Goal: Answer question/provide support: Share knowledge or assist other users

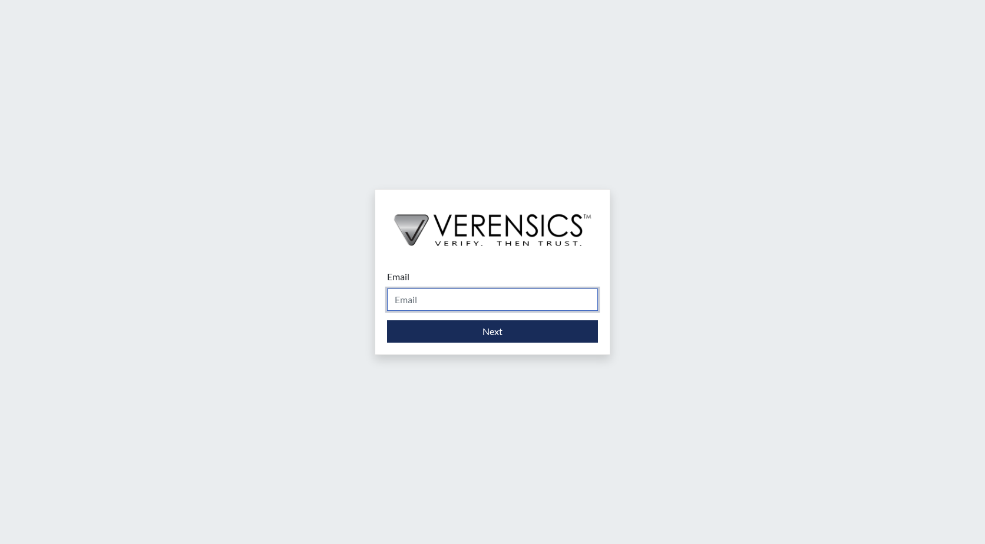
click at [444, 296] on input "Email" at bounding box center [492, 300] width 211 height 22
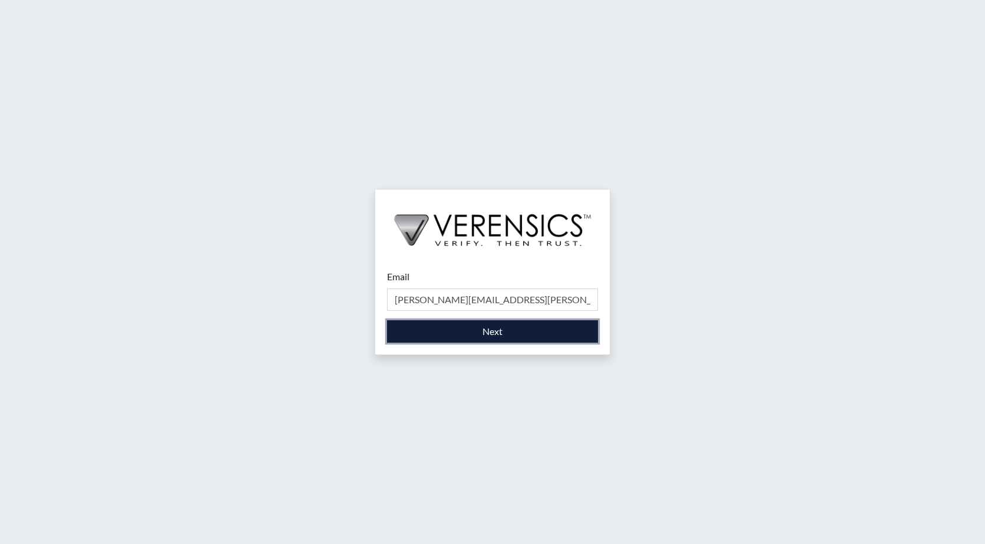
click at [471, 329] on button "Next" at bounding box center [492, 332] width 211 height 22
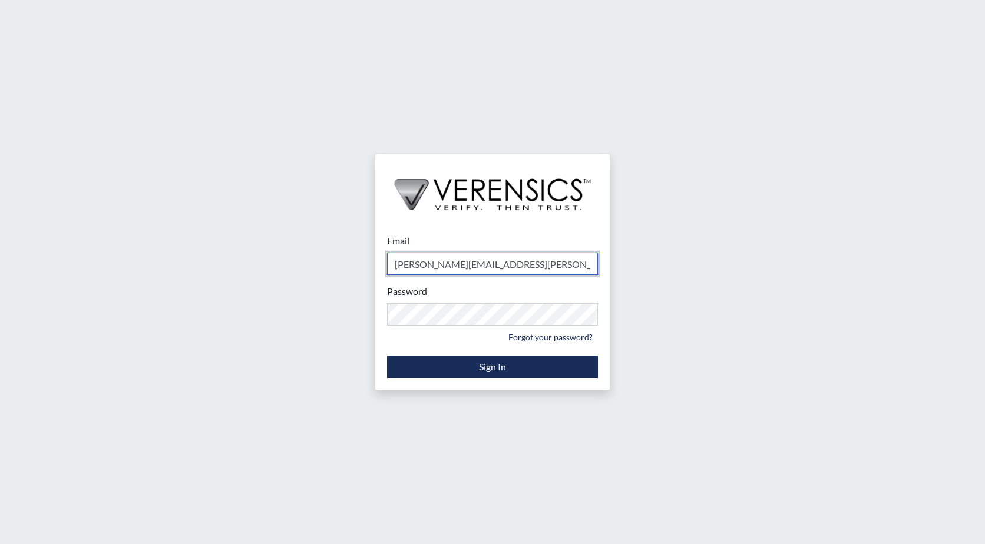
type input "[PERSON_NAME][EMAIL_ADDRESS][PERSON_NAME][DOMAIN_NAME]"
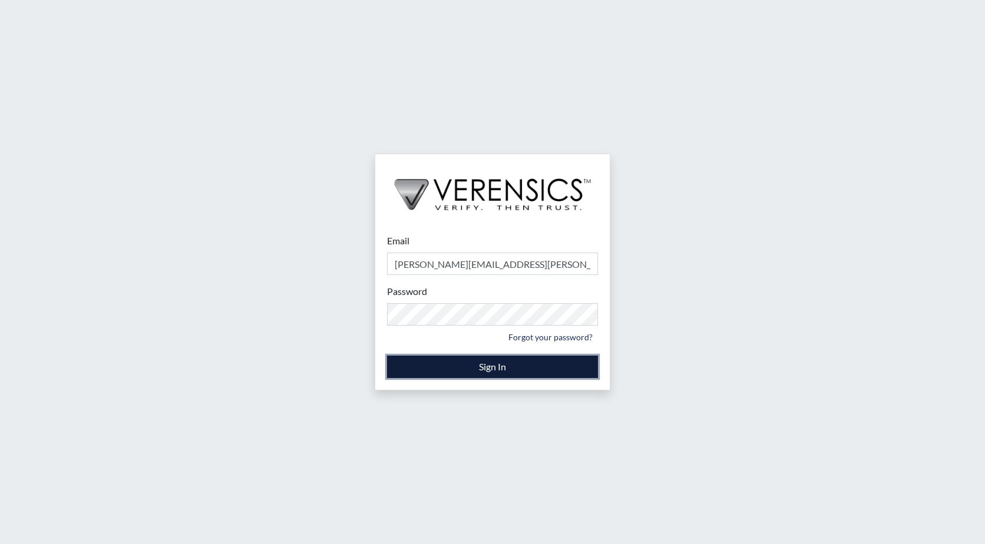
click at [493, 362] on button "Sign In" at bounding box center [492, 367] width 211 height 22
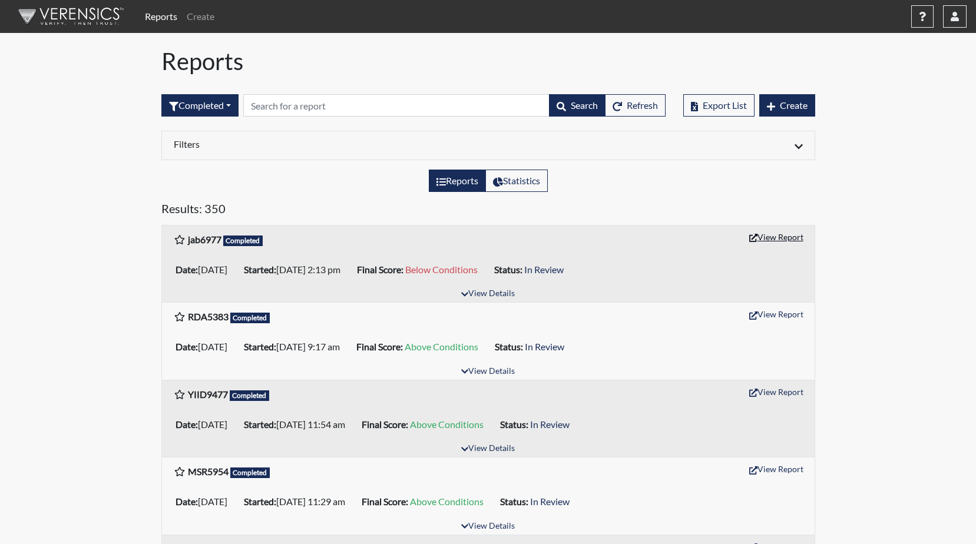
click at [775, 239] on button "View Report" at bounding box center [776, 237] width 65 height 18
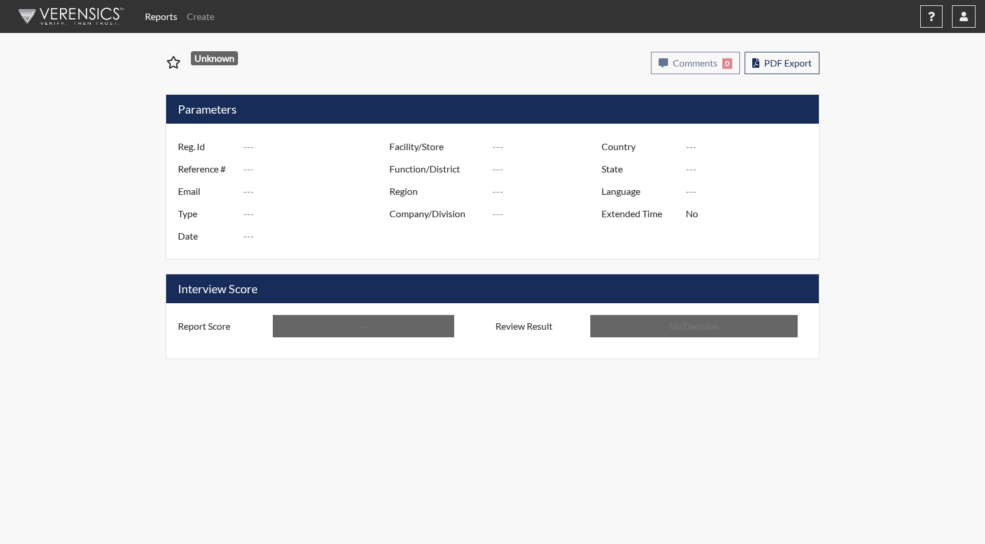
type input "jab6977"
type input "51419"
type input "---"
type input "Corrections Pre-Employment"
type input "[DATE]"
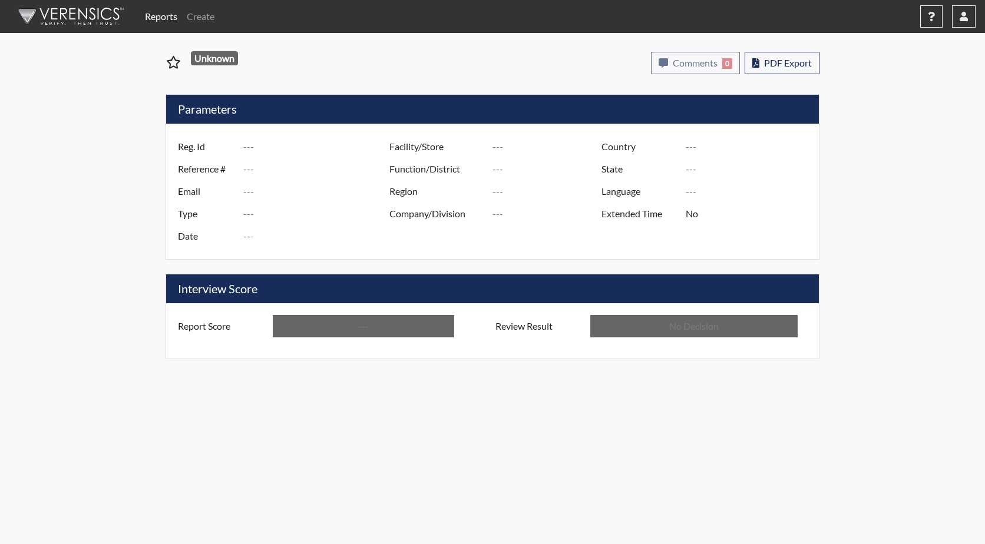
type input "GD&CP SMU*+"
type input "[GEOGRAPHIC_DATA]"
type input "[US_STATE]"
type input "English"
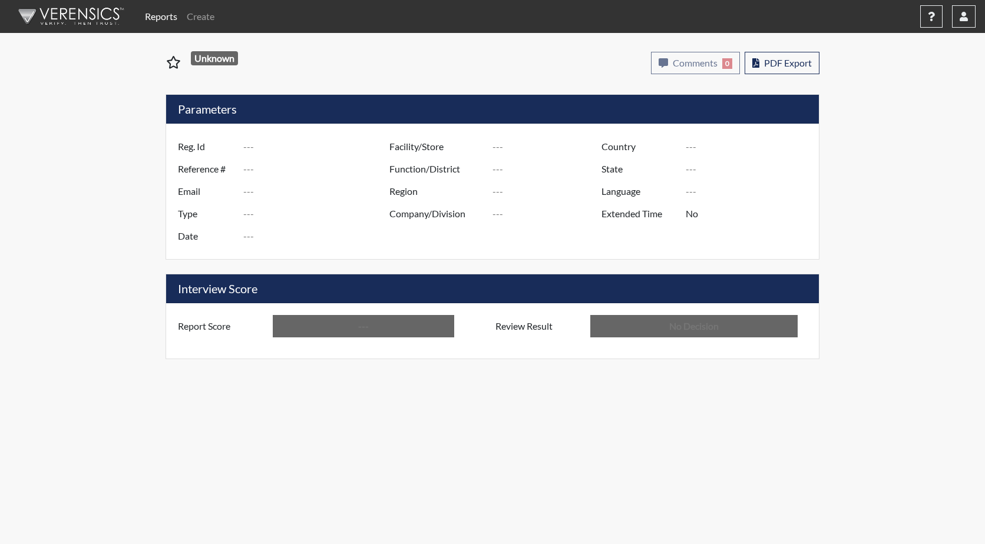
type input "Below Conditions"
type input "In Review"
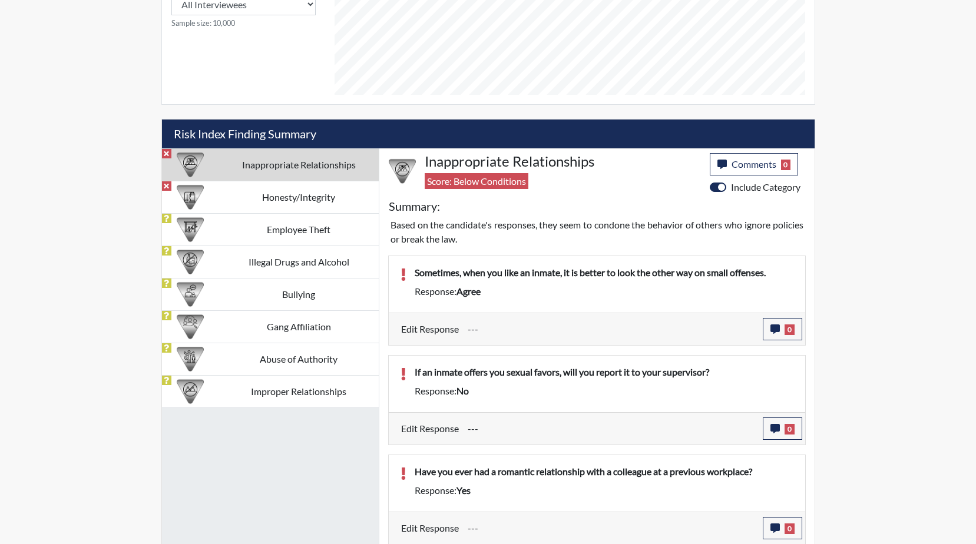
scroll to position [595, 0]
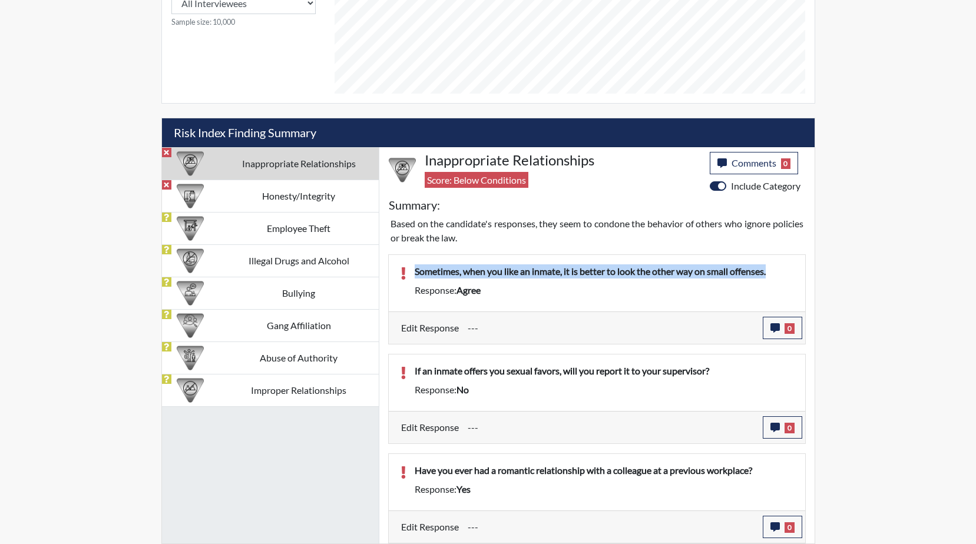
drag, startPoint x: 774, startPoint y: 270, endPoint x: 411, endPoint y: 269, distance: 362.9
click at [411, 269] on div "Sometimes, when you like an inmate, it is better to look the other way on small…" at bounding box center [604, 274] width 397 height 19
drag, startPoint x: 411, startPoint y: 269, endPoint x: 502, endPoint y: 269, distance: 91.3
copy p "Sometimes, when you like an inmate, it is better to look the other way on small…"
click at [778, 331] on icon "button" at bounding box center [775, 327] width 9 height 9
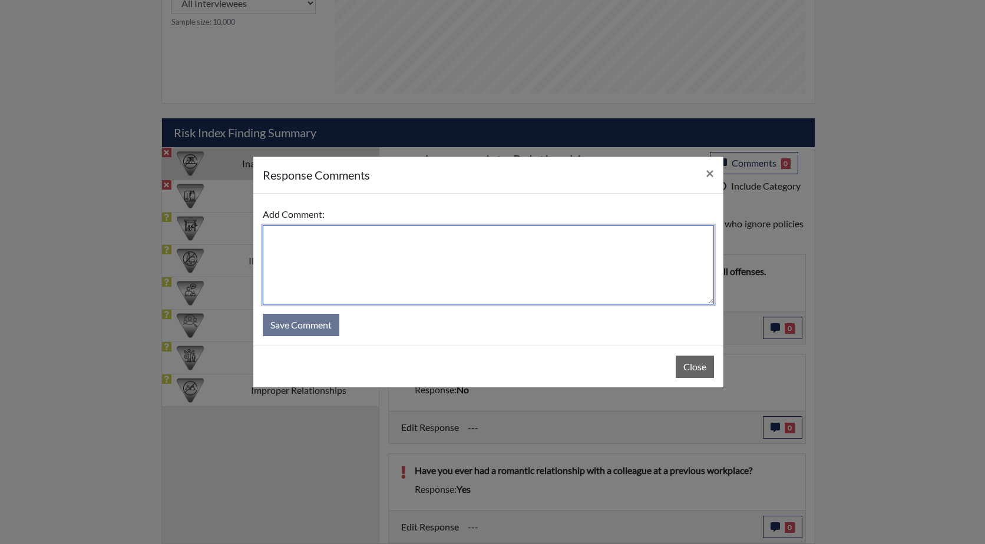
paste textarea "Sometimes, when you like an inmate, it is better to look the other way on small…"
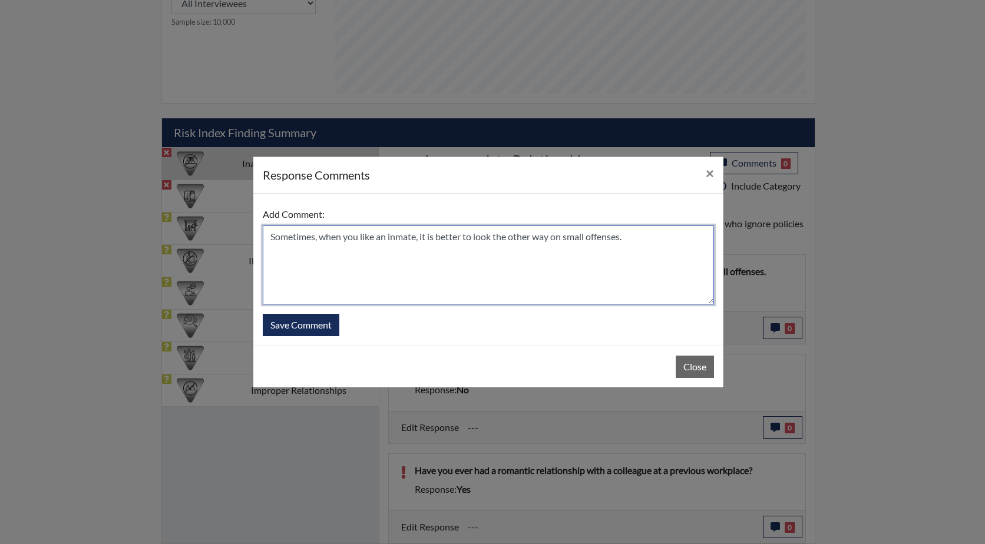
click at [272, 239] on textarea "Sometimes, when you like an inmate, it is better to look the other way on small…" at bounding box center [488, 265] width 451 height 79
drag, startPoint x: 556, startPoint y: 240, endPoint x: 509, endPoint y: 234, distance: 47.4
click at [509, 234] on textarea "He answered this question too quickly He does nOT agree Sometimes, when you lik…" at bounding box center [488, 265] width 451 height 79
click at [490, 263] on textarea "He answered this question too quickly He does NOT agree that when you like an i…" at bounding box center [488, 265] width 451 height 79
type textarea "He answered this question too quickly He does NOT agree that when you like an i…"
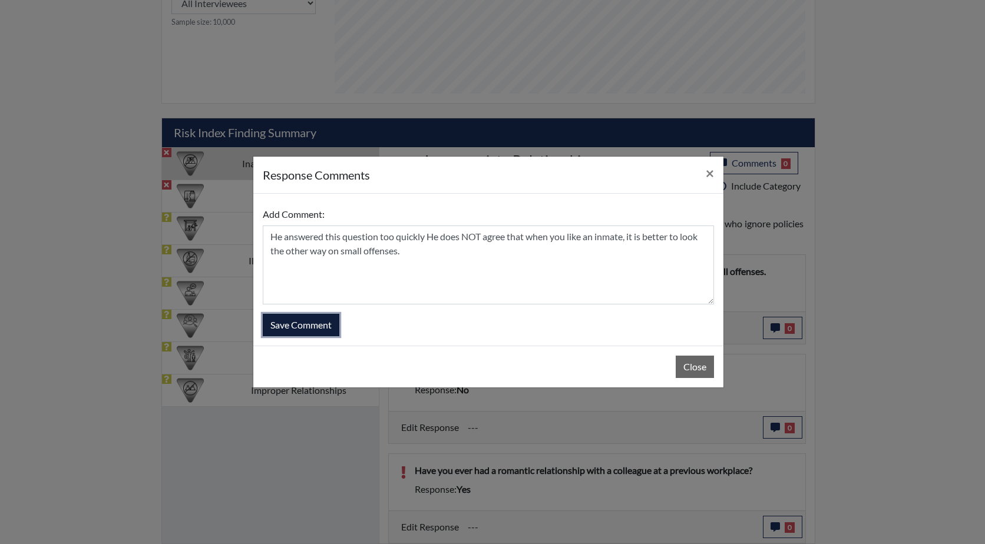
drag, startPoint x: 305, startPoint y: 327, endPoint x: 529, endPoint y: 278, distance: 229.3
click at [305, 326] on button "Save Comment" at bounding box center [301, 325] width 77 height 22
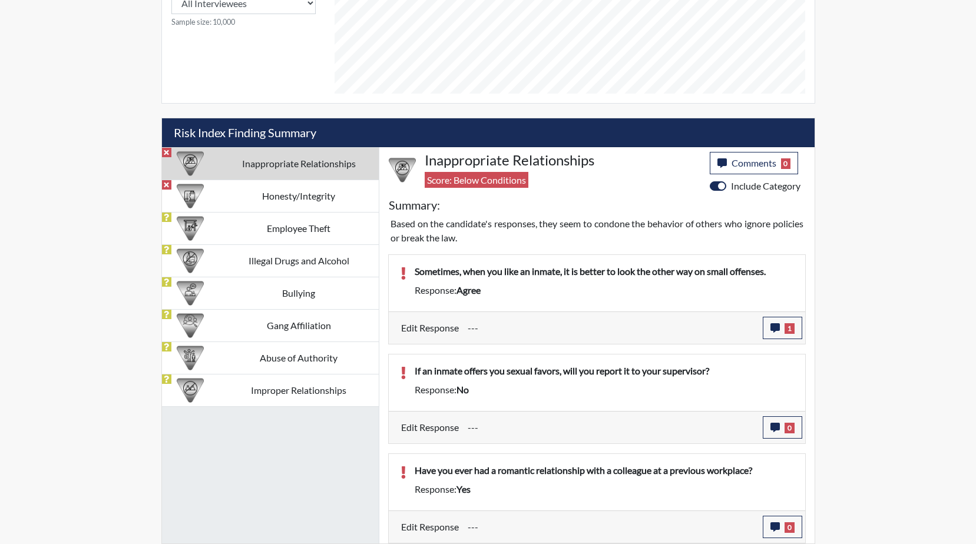
scroll to position [196, 490]
drag, startPoint x: 722, startPoint y: 371, endPoint x: 412, endPoint y: 369, distance: 310.5
click at [412, 369] on div "If an inmate offers you sexual favors, will you report it to your supervisor?" at bounding box center [604, 373] width 397 height 19
drag, startPoint x: 412, startPoint y: 369, endPoint x: 527, endPoint y: 369, distance: 114.9
copy p "If an inmate offers you sexual favors, will you report it to your supervisor?"
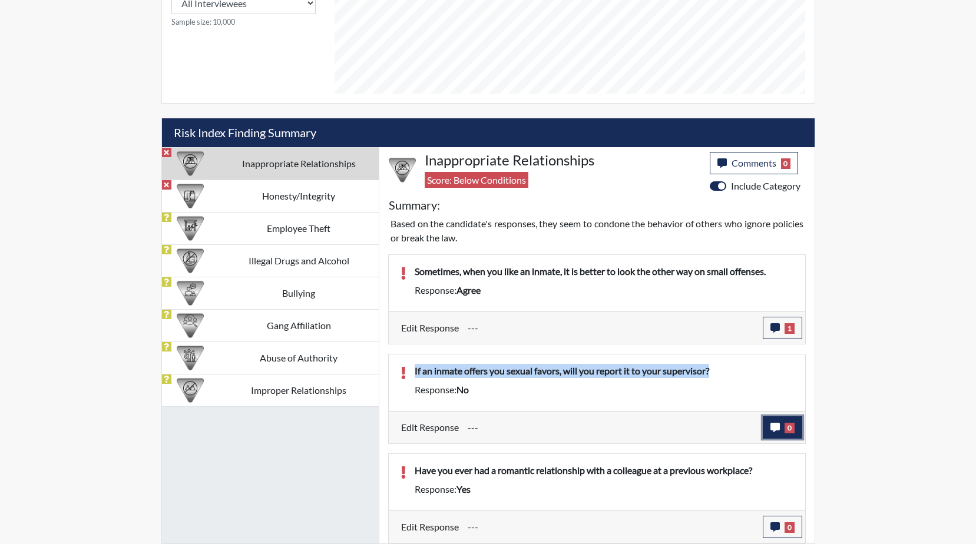
click at [774, 424] on icon "button" at bounding box center [775, 427] width 9 height 9
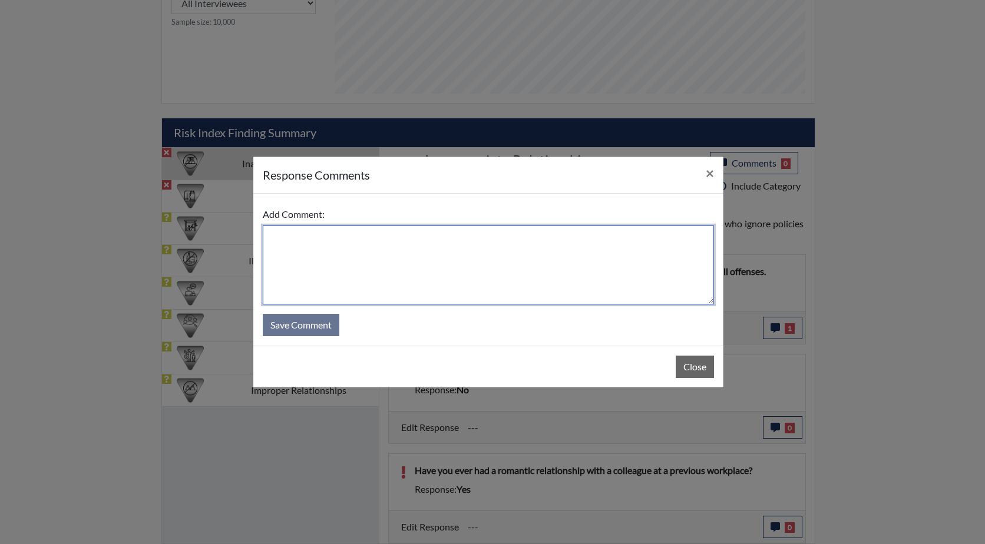
paste textarea "If an inmate offers you sexual favors, will you report it to your supervisor?"
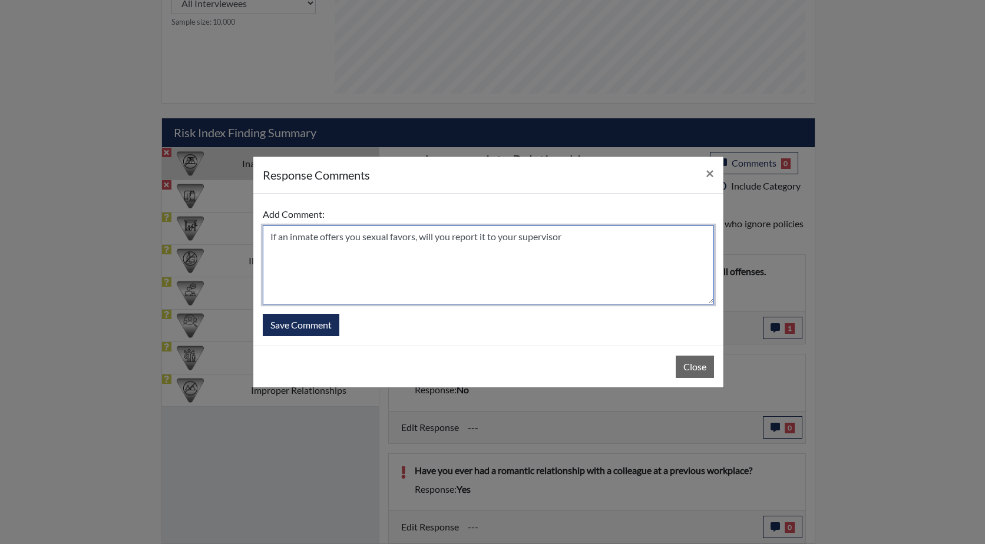
click at [266, 236] on textarea "If an inmate offers you sexual favors, will you report it to your supervisor" at bounding box center [488, 265] width 451 height 79
drag, startPoint x: 606, startPoint y: 238, endPoint x: 573, endPoint y: 240, distance: 32.5
click at [573, 240] on textarea "Answered too quickly , he states that If an inmate offers you sexual favors, wi…" at bounding box center [488, 265] width 451 height 79
drag, startPoint x: 687, startPoint y: 237, endPoint x: 658, endPoint y: 237, distance: 28.9
click at [658, 237] on textarea "Answered too quickly , he states that If an inmate offers you sexual favors, he…" at bounding box center [488, 265] width 451 height 79
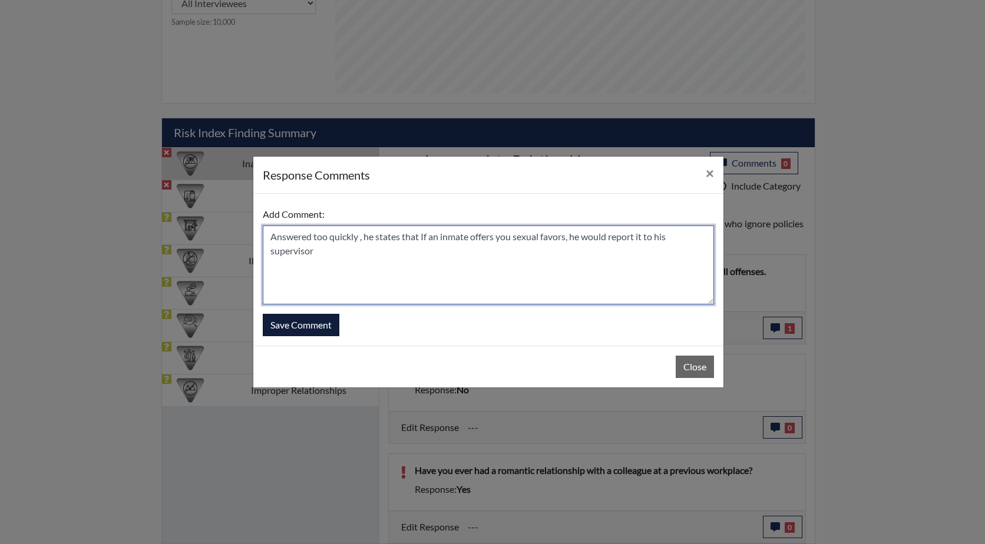
type textarea "Answered too quickly , he states that If an inmate offers you sexual favors, he…"
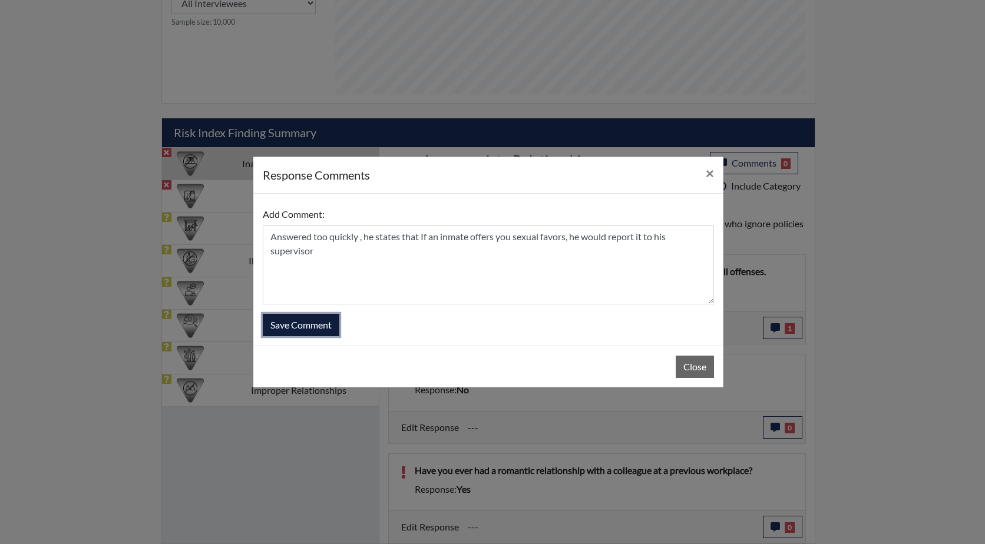
click at [299, 320] on button "Save Comment" at bounding box center [301, 325] width 77 height 22
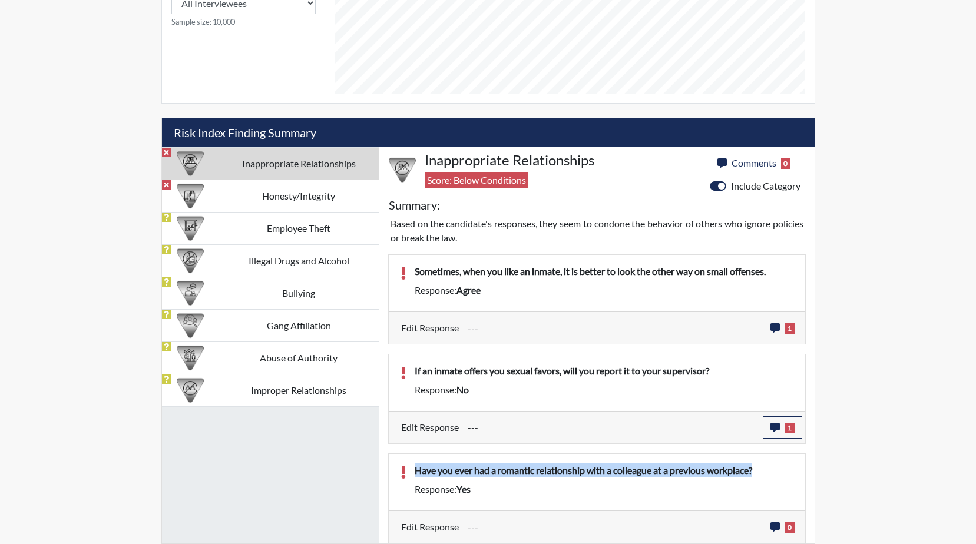
drag, startPoint x: 764, startPoint y: 470, endPoint x: 412, endPoint y: 472, distance: 351.2
click at [412, 472] on div "Have you ever had a romantic relationship with a colleague at a previous workpl…" at bounding box center [604, 473] width 397 height 19
drag, startPoint x: 412, startPoint y: 472, endPoint x: 500, endPoint y: 469, distance: 87.8
copy p "Have you ever had a romantic relationship with a colleague at a previous workpl…"
click at [780, 528] on button "0" at bounding box center [782, 527] width 39 height 22
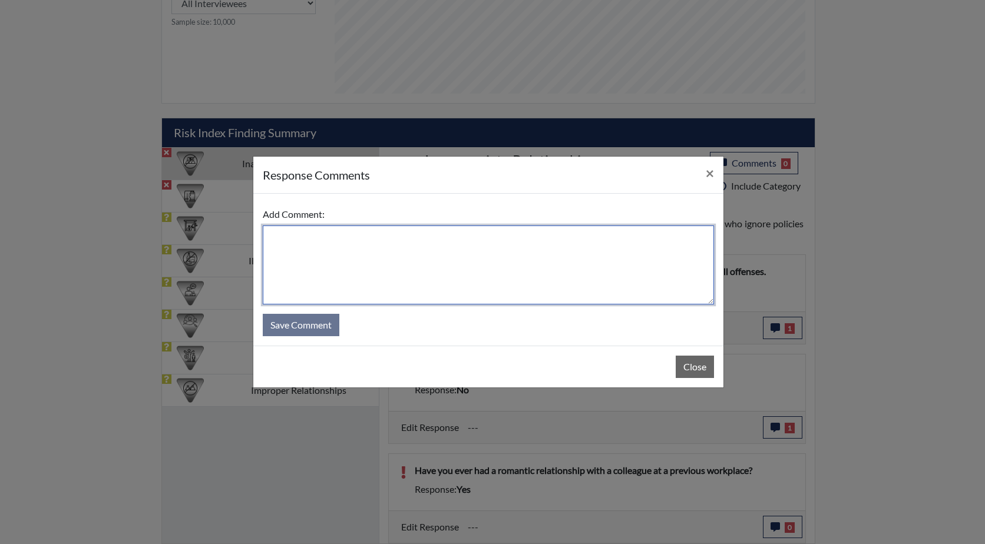
click at [310, 246] on textarea at bounding box center [488, 265] width 451 height 79
paste textarea "Have you ever had a romantic relationship with a colleague at a previous workpl…"
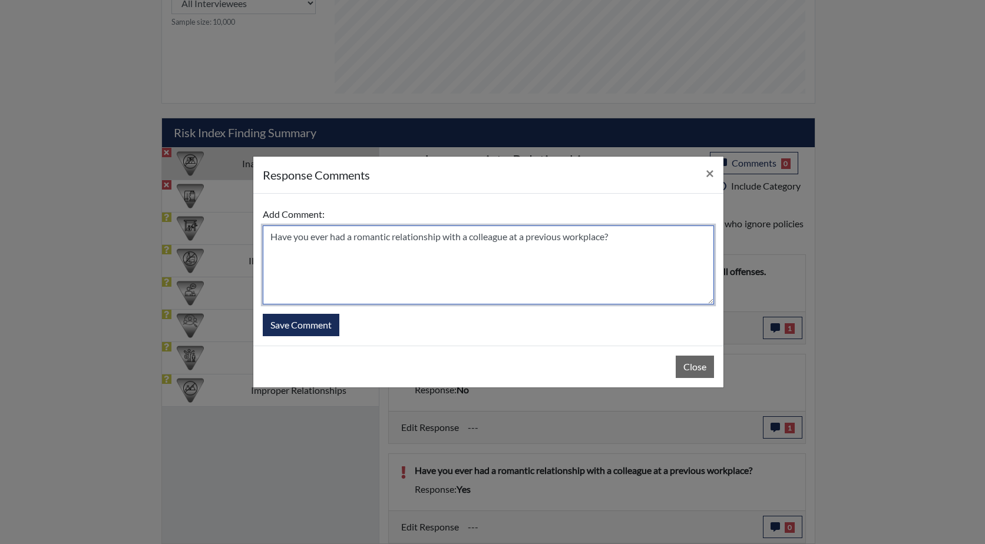
click at [270, 237] on textarea "Have you ever had a romantic relationship with a colleague at a previous workpl…" at bounding box center [488, 265] width 451 height 79
drag, startPoint x: 603, startPoint y: 239, endPoint x: 345, endPoint y: 239, distance: 257.5
click at [345, 239] on textarea "he had a girlfriens Have you ever had a romantic relationship with a colleague …" at bounding box center [488, 265] width 451 height 79
click at [275, 238] on textarea "he had a girlfriend at his previous workplace" at bounding box center [488, 265] width 451 height 79
type textarea "He had a girlfriend at his previous workplace"
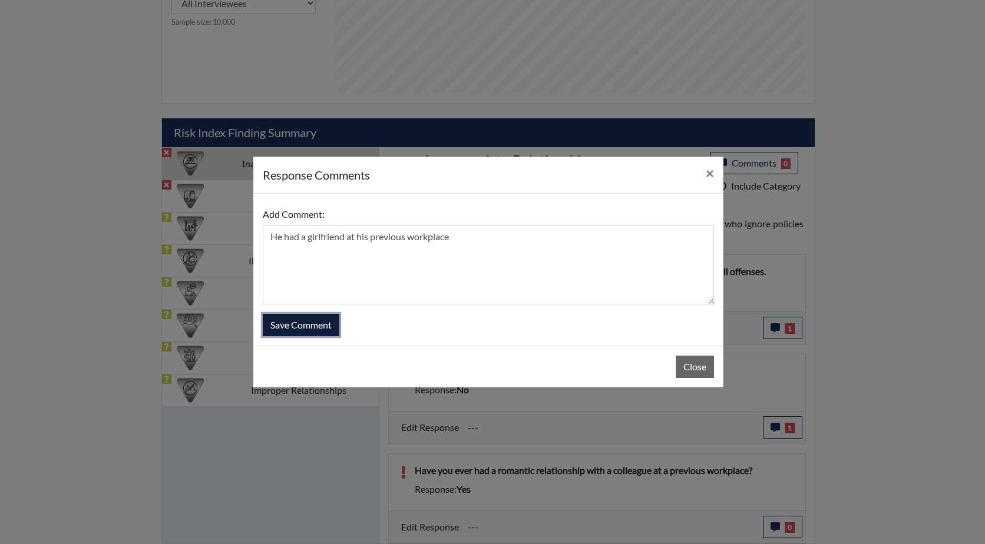
click at [303, 325] on button "Save Comment" at bounding box center [301, 325] width 77 height 22
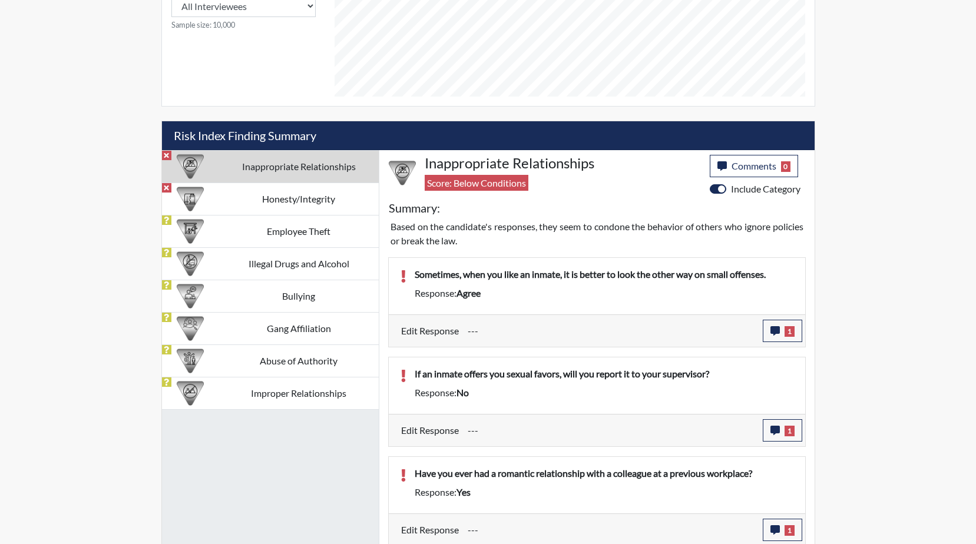
scroll to position [595, 0]
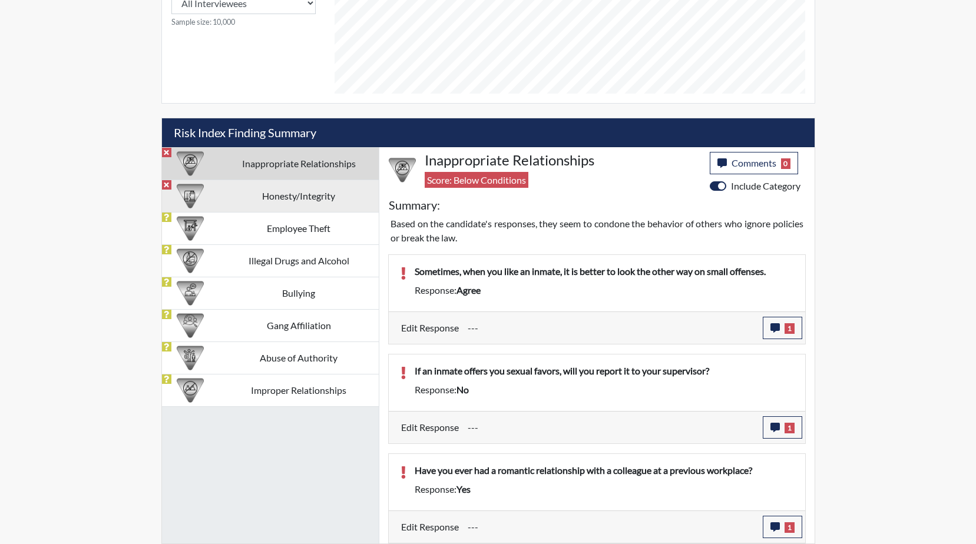
click at [259, 192] on td "Honesty/Integrity" at bounding box center [299, 196] width 160 height 32
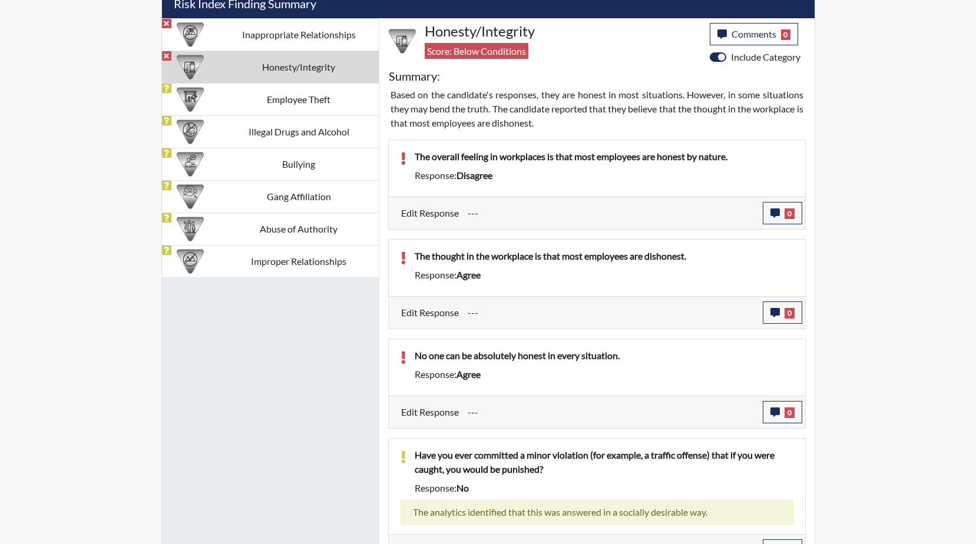
scroll to position [722, 0]
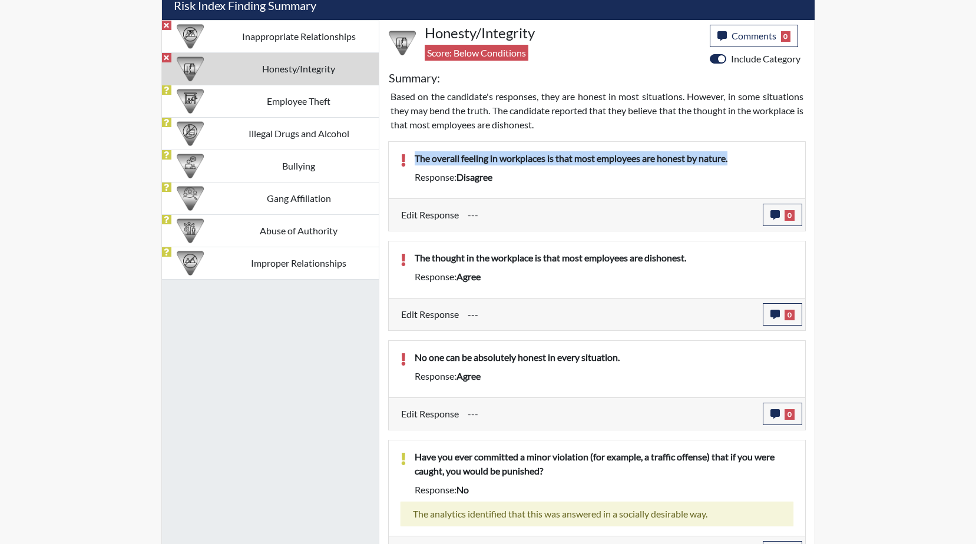
drag, startPoint x: 755, startPoint y: 157, endPoint x: 388, endPoint y: 156, distance: 366.5
click at [389, 156] on div "The overall feeling in workplaces is that most employees are honest by nature. …" at bounding box center [597, 170] width 417 height 57
drag, startPoint x: 388, startPoint y: 156, endPoint x: 527, endPoint y: 156, distance: 138.5
copy p "The overall feeling in workplaces is that most employees are honest by nature."
click at [779, 216] on icon "button" at bounding box center [775, 214] width 9 height 9
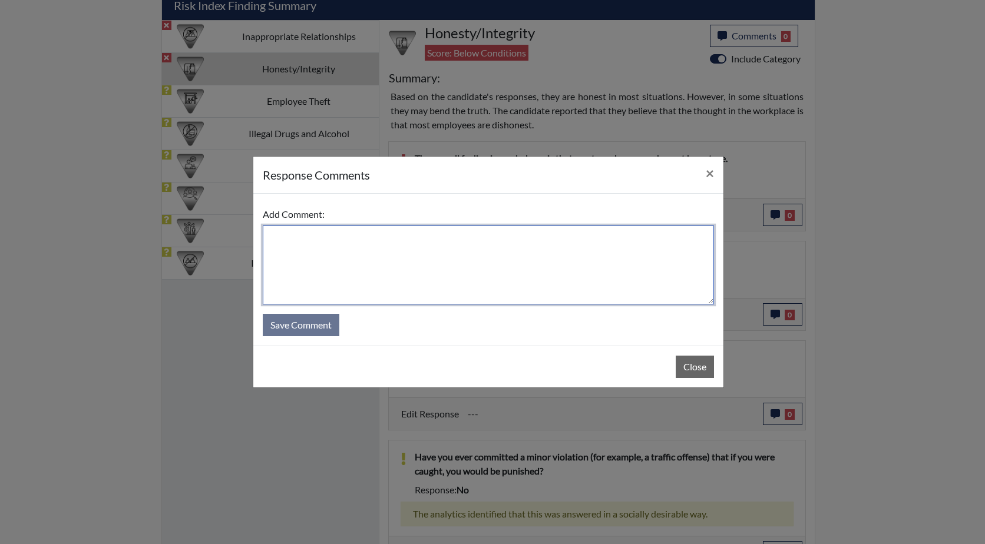
paste textarea "The overall feeling in workplaces is that most employees are honest by nature."
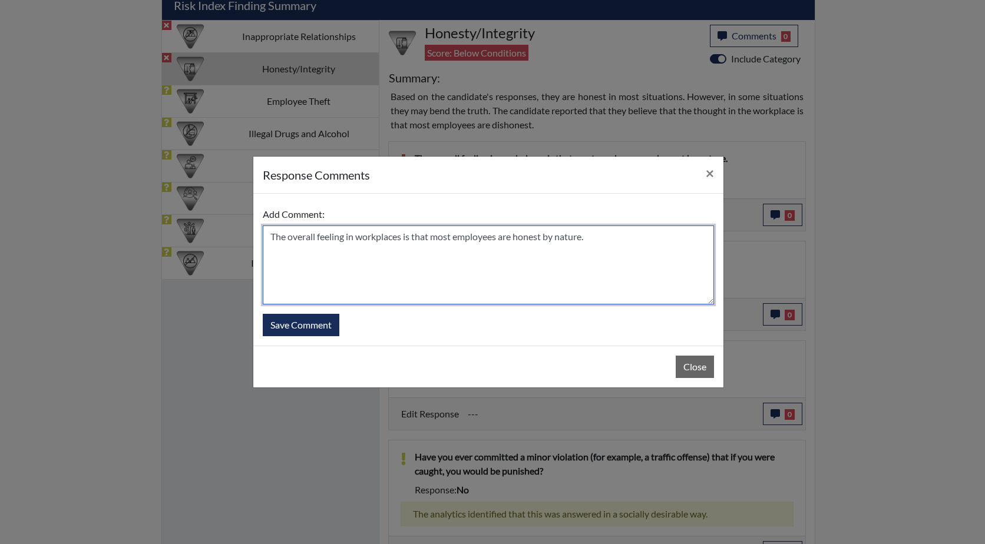
click at [272, 237] on textarea "The overall feeling in workplaces is that most employees are honest by nature." at bounding box center [488, 265] width 451 height 79
drag, startPoint x: 422, startPoint y: 239, endPoint x: 394, endPoint y: 246, distance: 28.6
click at [394, 246] on textarea "He was confused on these questions , The overall feeling in workplaces is that …" at bounding box center [488, 265] width 451 height 79
click at [439, 256] on textarea "He was confused on these questions , The overall feeling in workplaces is that …" at bounding box center [488, 265] width 451 height 79
type textarea "He was confused on these questions , The overall feeling in workplaces is that …"
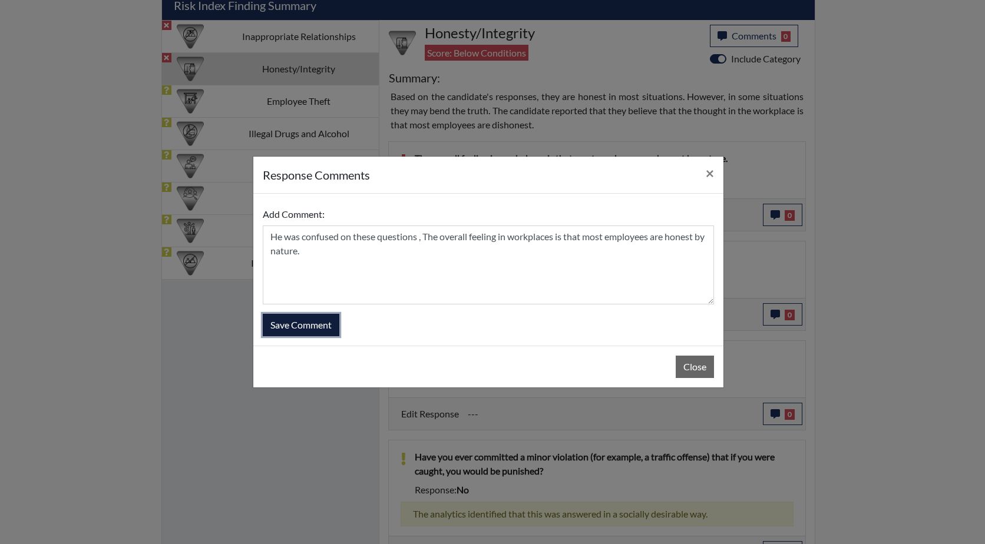
click at [299, 324] on button "Save Comment" at bounding box center [301, 325] width 77 height 22
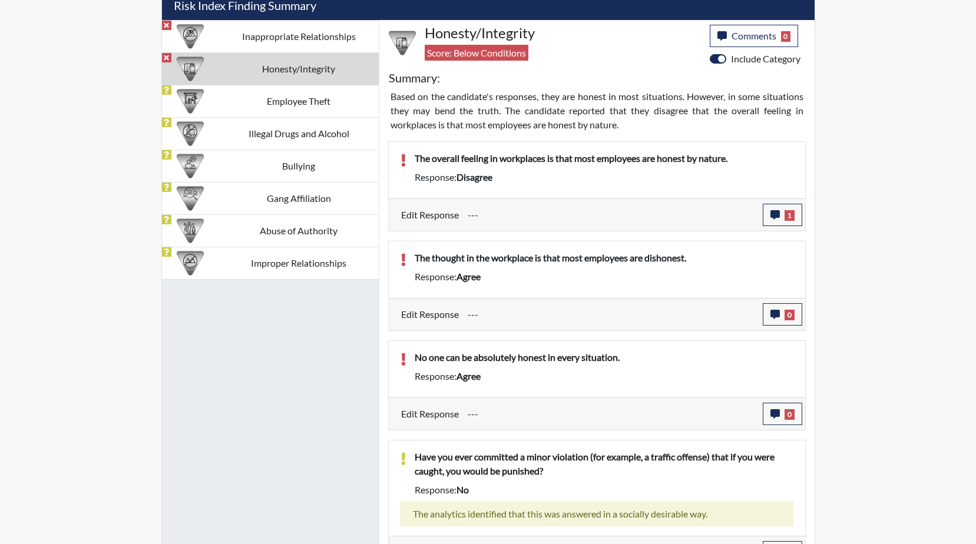
scroll to position [196, 490]
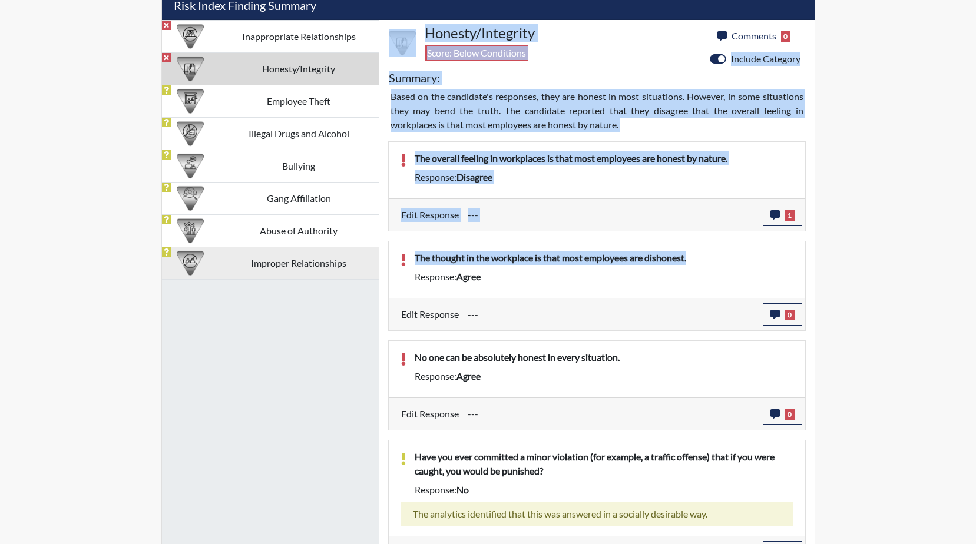
drag, startPoint x: 701, startPoint y: 259, endPoint x: 376, endPoint y: 259, distance: 324.6
click at [376, 259] on div "Inappropriate Relationships Honesty/Integrity Employee Theft Illegal Drugs and …" at bounding box center [488, 488] width 653 height 936
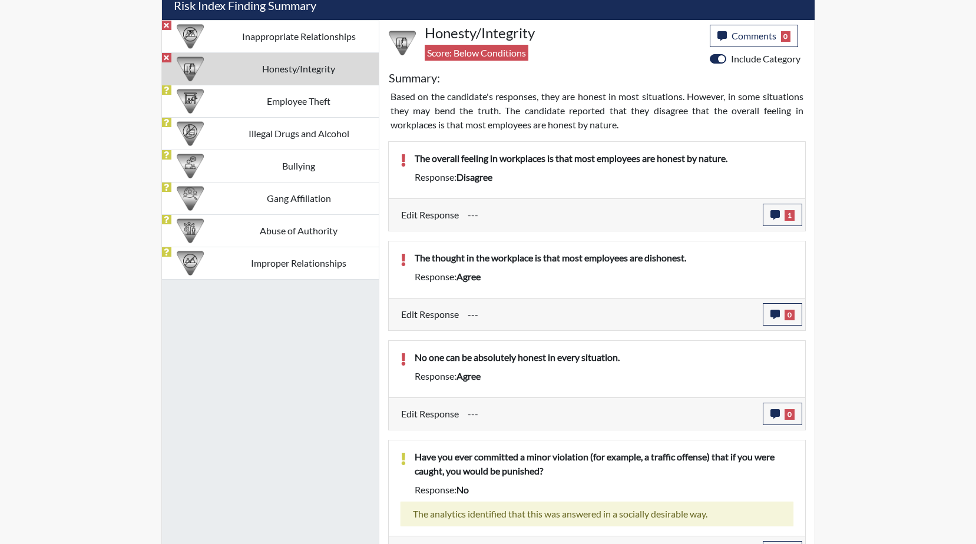
click at [564, 280] on div "Response: agree" at bounding box center [604, 277] width 397 height 14
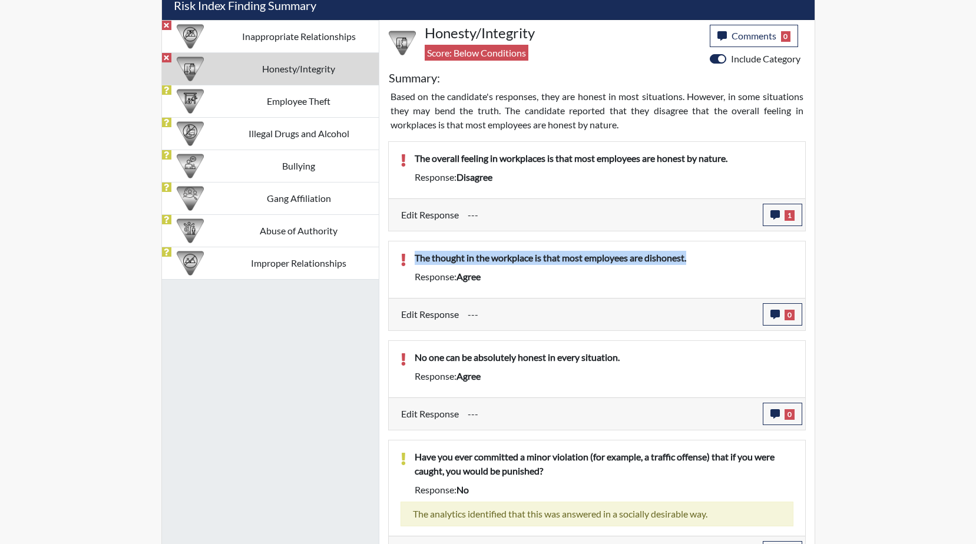
drag, startPoint x: 691, startPoint y: 259, endPoint x: 410, endPoint y: 259, distance: 281.0
click at [410, 259] on div "The thought in the workplace is that most employees are dishonest." at bounding box center [604, 260] width 397 height 19
drag, startPoint x: 410, startPoint y: 259, endPoint x: 453, endPoint y: 259, distance: 43.0
copy p "The thought in the workplace is that most employees are dishonest."
click at [774, 316] on icon "button" at bounding box center [775, 314] width 9 height 9
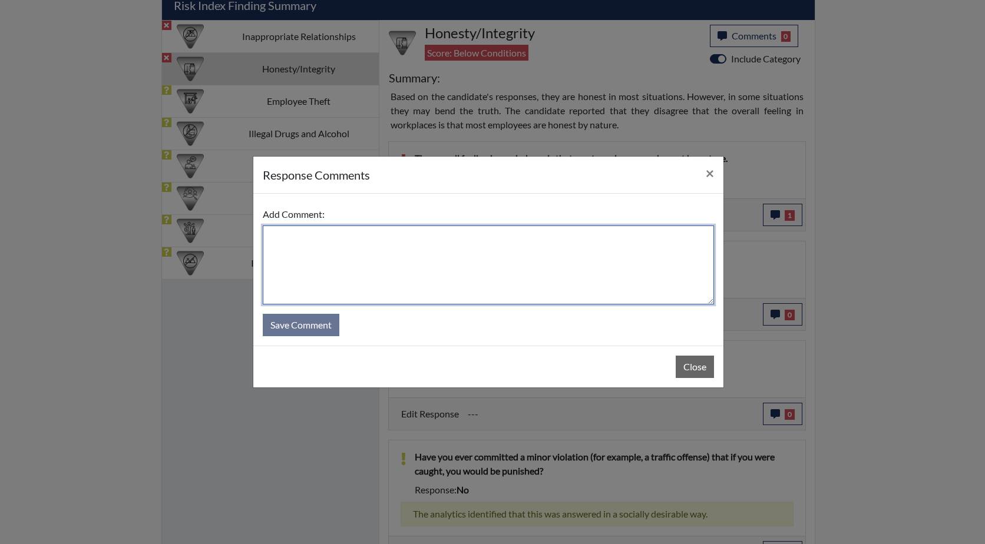
paste textarea "The thought in the workplace is that most employees are dishonest."
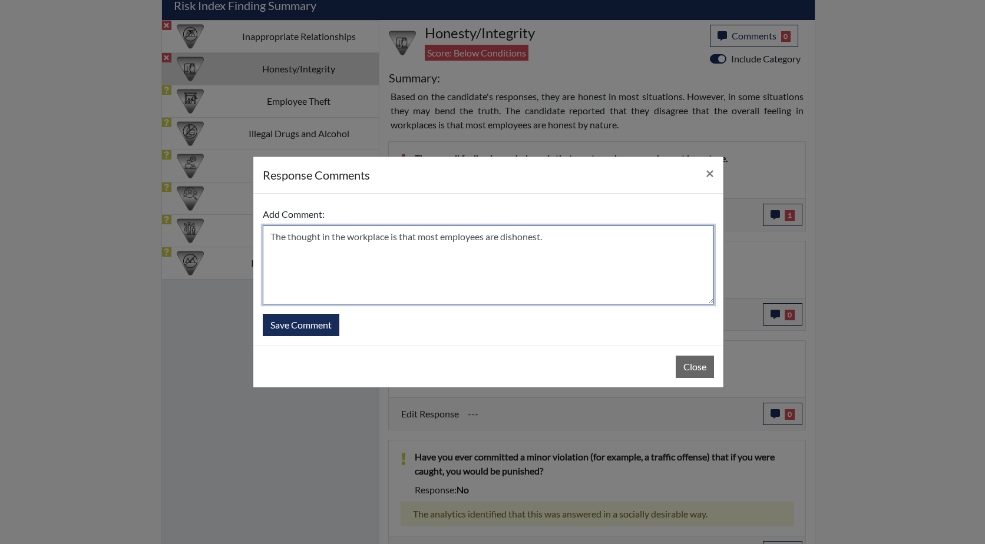
drag, startPoint x: 344, startPoint y: 237, endPoint x: 260, endPoint y: 236, distance: 84.3
click at [260, 236] on div "Add Comment: The thought in the workplace is that most employees are dishonest.…" at bounding box center [488, 270] width 470 height 152
click at [399, 237] on textarea "He disagrees with this question workplace is that most employees are dishonest." at bounding box center [488, 265] width 451 height 79
drag, startPoint x: 531, startPoint y: 237, endPoint x: 507, endPoint y: 237, distance: 24.7
click at [507, 237] on textarea "He disagrees with this question, he feels in the workplace is that most employe…" at bounding box center [488, 265] width 451 height 79
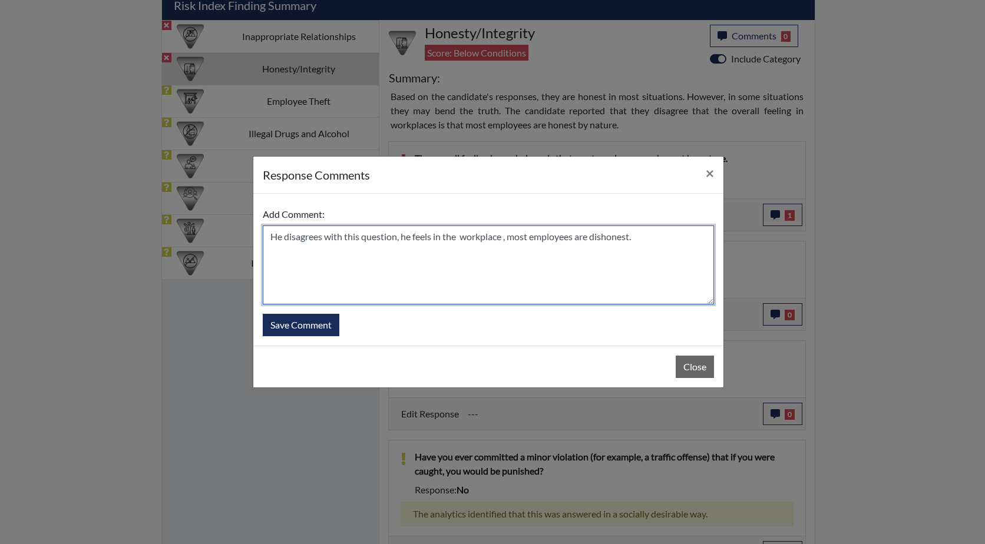
drag, startPoint x: 509, startPoint y: 239, endPoint x: 401, endPoint y: 240, distance: 108.4
click at [401, 240] on textarea "He disagrees with this question, he feels in the workplace , most employees are…" at bounding box center [488, 265] width 451 height 79
type textarea "He disagrees with this question, most employees are dishonest."
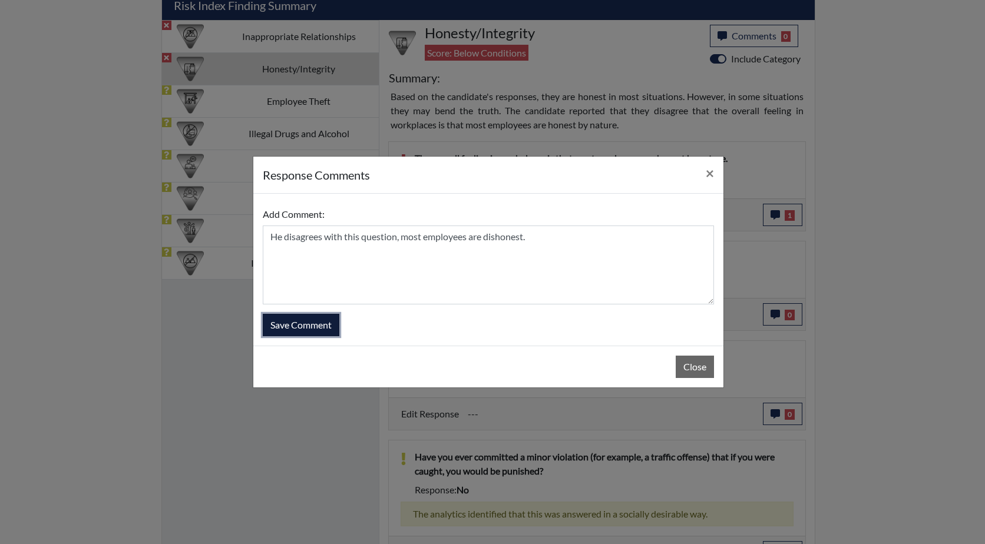
click at [306, 325] on button "Save Comment" at bounding box center [301, 325] width 77 height 22
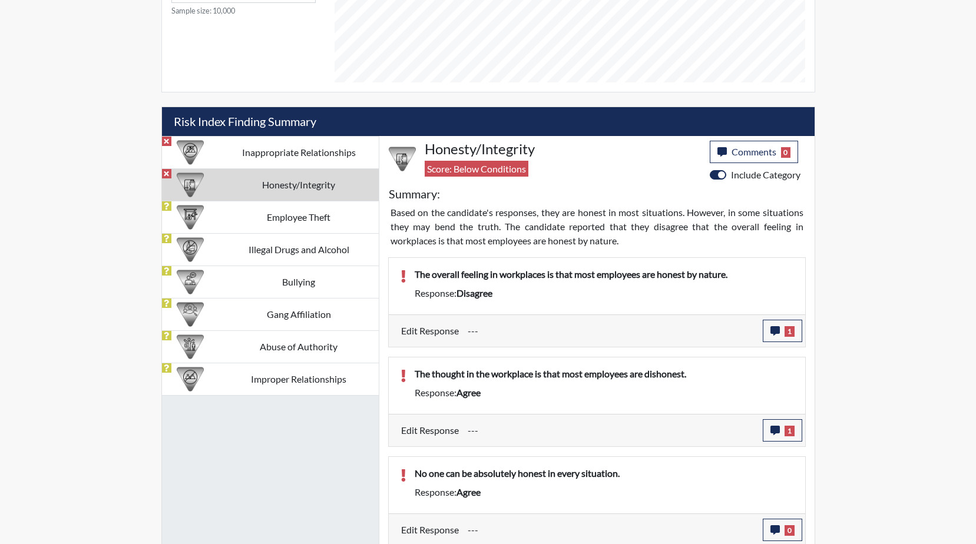
scroll to position [605, 0]
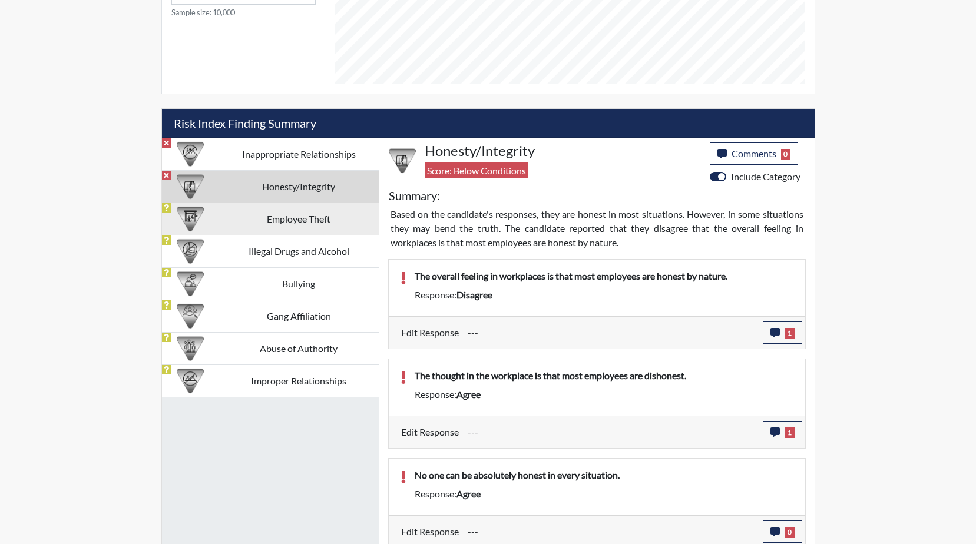
click at [277, 209] on td "Employee Theft" at bounding box center [299, 219] width 160 height 32
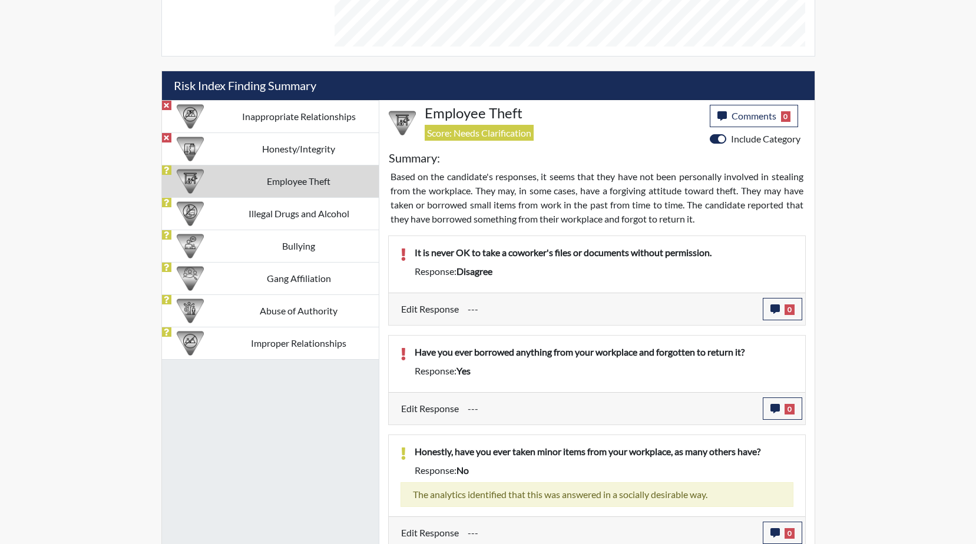
scroll to position [636, 0]
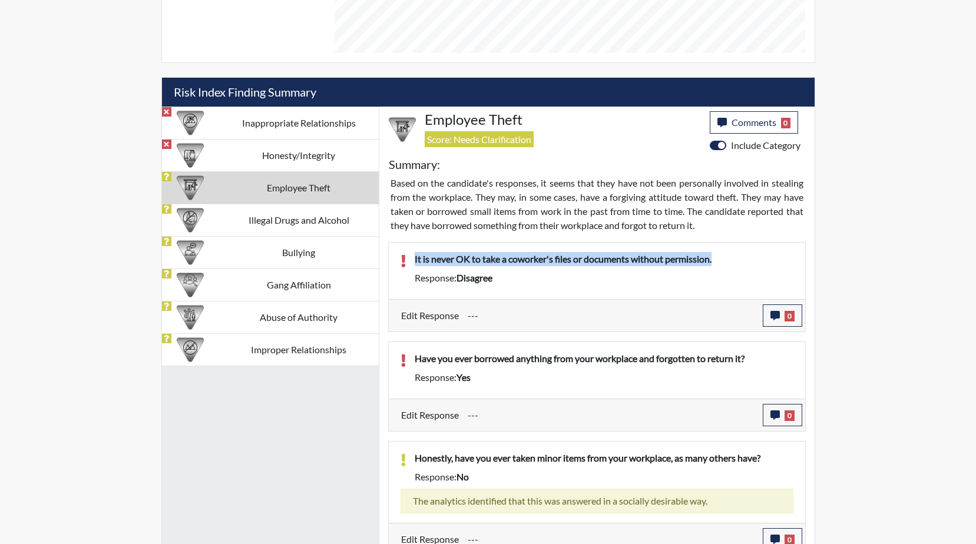
drag, startPoint x: 729, startPoint y: 255, endPoint x: 408, endPoint y: 259, distance: 321.7
click at [408, 259] on div "It is never OK to take a coworker's files or documents without permission." at bounding box center [604, 261] width 397 height 19
drag, startPoint x: 408, startPoint y: 259, endPoint x: 502, endPoint y: 260, distance: 94.3
copy p "It is never OK to take a coworker's files or documents without permission."
click at [783, 319] on button "0" at bounding box center [782, 316] width 39 height 22
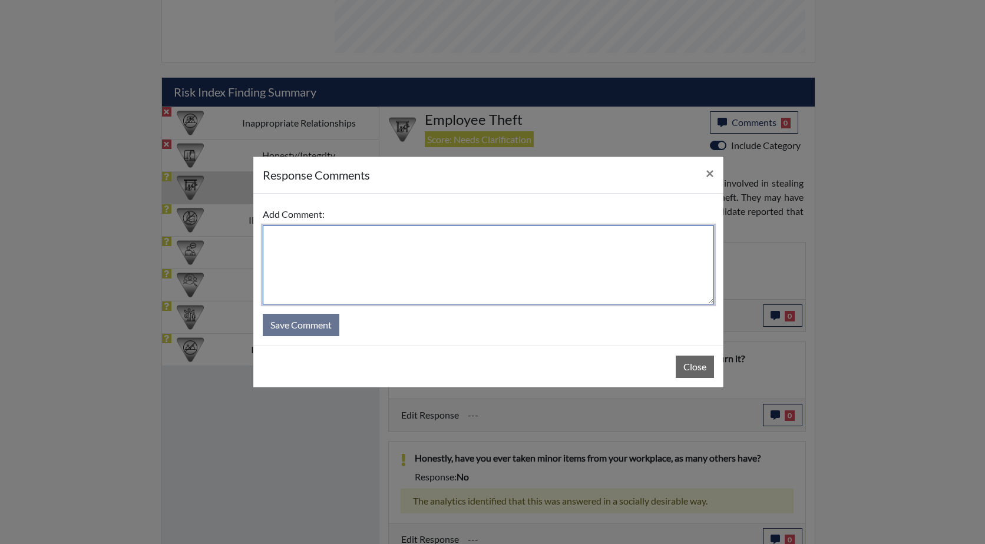
paste textarea "It is never OK to take a coworker's files or documents without permission."
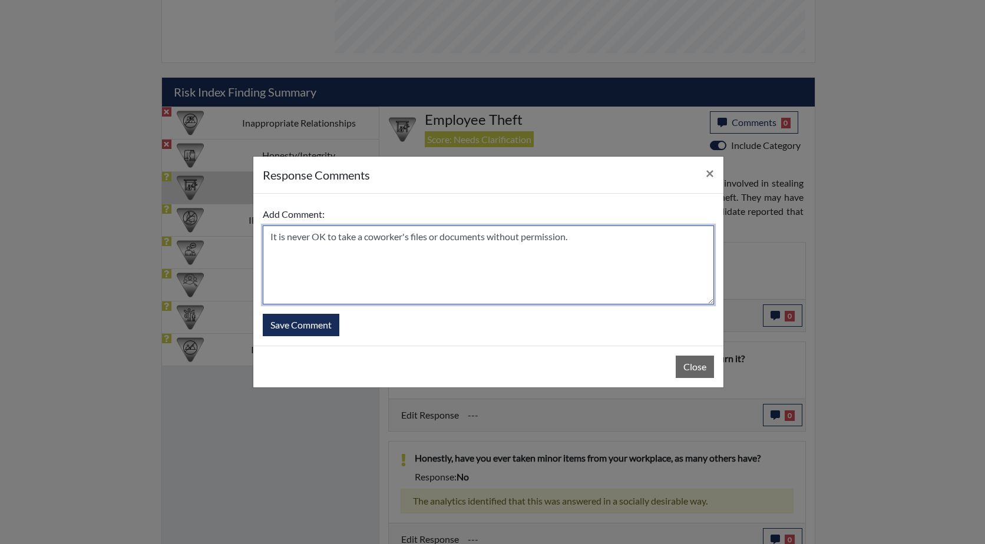
click at [270, 236] on textarea "It is never OK to take a coworker's files or documents without permission." at bounding box center [488, 265] width 451 height 79
type textarea "He agrees, It is never OK to take a coworker's files or documents without permi…"
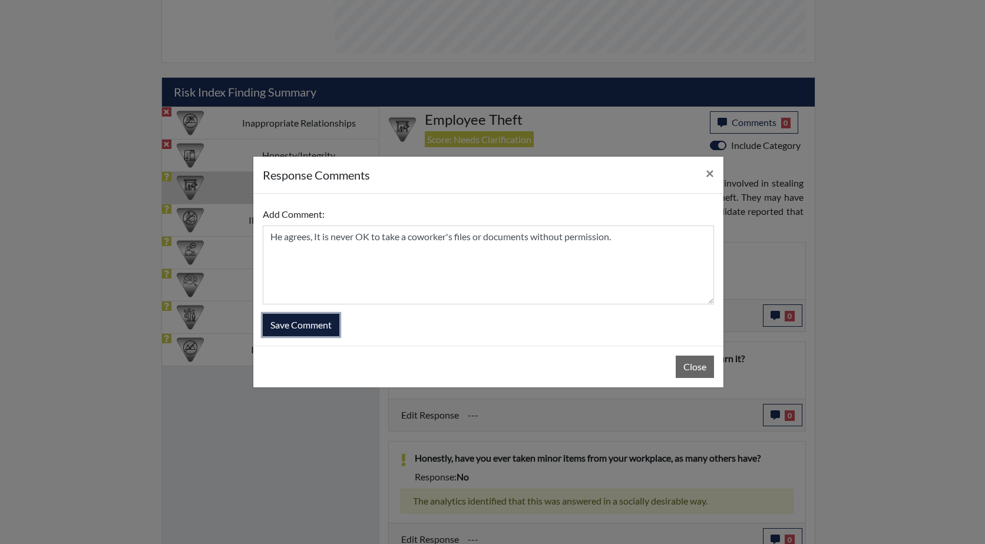
click at [302, 324] on button "Save Comment" at bounding box center [301, 325] width 77 height 22
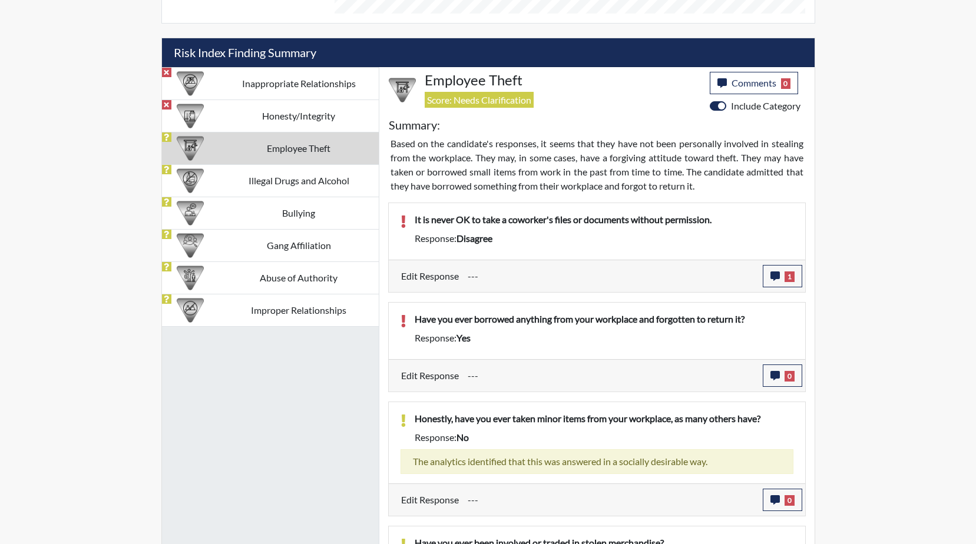
scroll to position [695, 0]
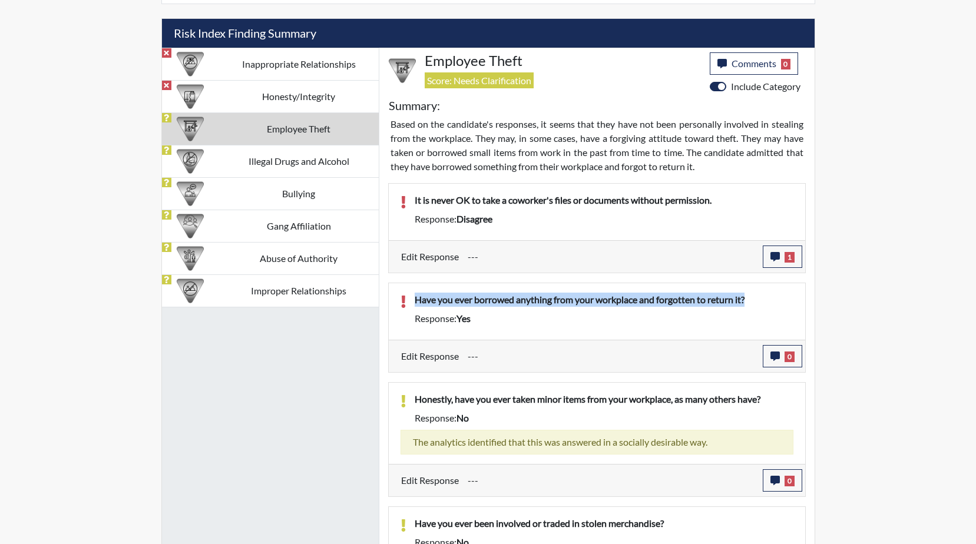
drag, startPoint x: 763, startPoint y: 299, endPoint x: 408, endPoint y: 299, distance: 355.3
click at [408, 299] on div "Have you ever borrowed anything from your workplace and forgotten to return it?" at bounding box center [604, 302] width 397 height 19
drag, startPoint x: 408, startPoint y: 299, endPoint x: 493, endPoint y: 299, distance: 84.8
copy p "Have you ever borrowed anything from your workplace and forgotten to return it?"
click at [775, 350] on button "0" at bounding box center [782, 356] width 39 height 22
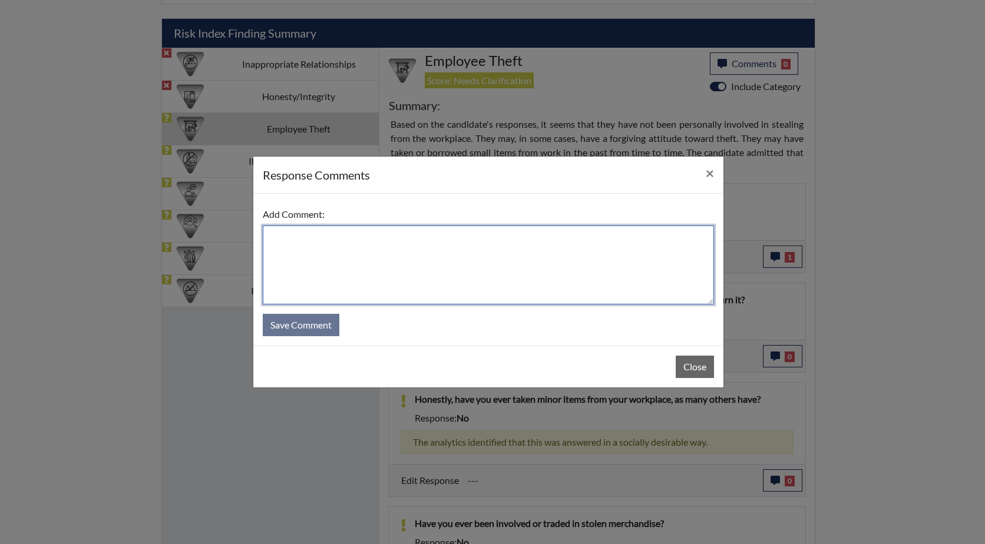
paste textarea "Have you ever borrowed anything from your workplace and forgotten to return it?"
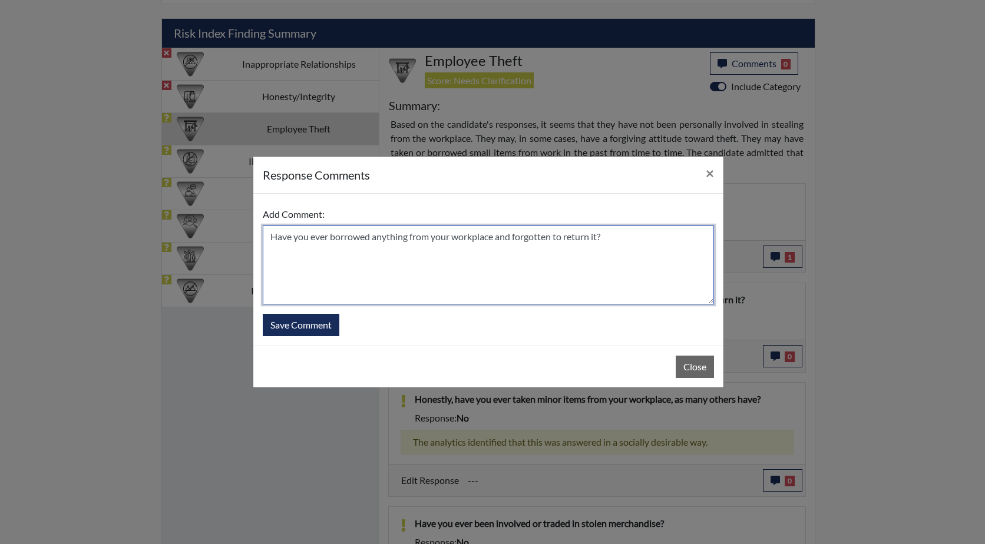
click at [310, 239] on textarea "Have you ever borrowed anything from your workplace and forgotten to return it?" at bounding box center [488, 265] width 451 height 79
drag, startPoint x: 309, startPoint y: 239, endPoint x: 260, endPoint y: 239, distance: 49.5
click at [260, 239] on div "Add Comment: Have you ever borrowed anything from your workplace and forgotten …" at bounding box center [488, 270] width 470 height 152
click at [336, 234] on textarea "he states he has ever borrowed anything from your workplace and forgotten to re…" at bounding box center [488, 265] width 451 height 79
drag, startPoint x: 483, startPoint y: 237, endPoint x: 465, endPoint y: 239, distance: 17.2
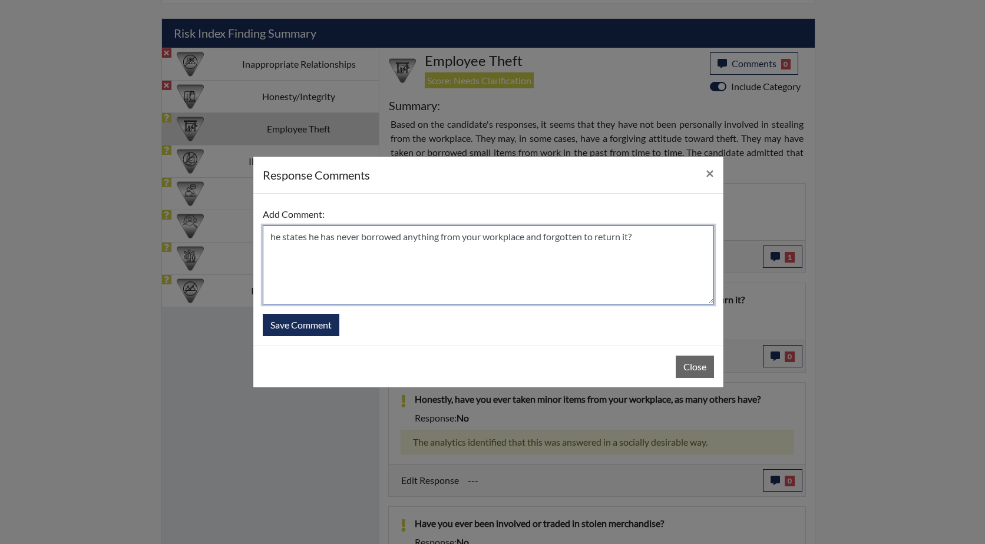
click at [465, 239] on textarea "he states he has never borrowed anything from your workplace and forgotten to r…" at bounding box center [488, 265] width 451 height 79
click at [636, 234] on textarea "he states he has never borrowed anything from the workplace and forgotten to re…" at bounding box center [488, 265] width 451 height 79
click at [276, 238] on textarea "he states he has never borrowed anything from the workplace and forgotten to re…" at bounding box center [488, 265] width 451 height 79
type textarea "He states he has never borrowed anything from the workplace and forgotten to re…"
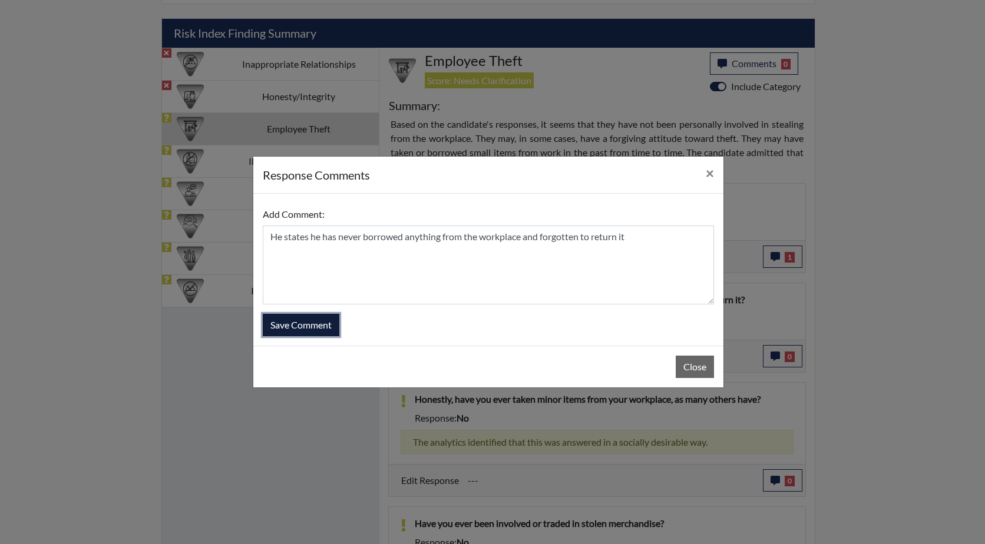
click at [299, 323] on button "Save Comment" at bounding box center [301, 325] width 77 height 22
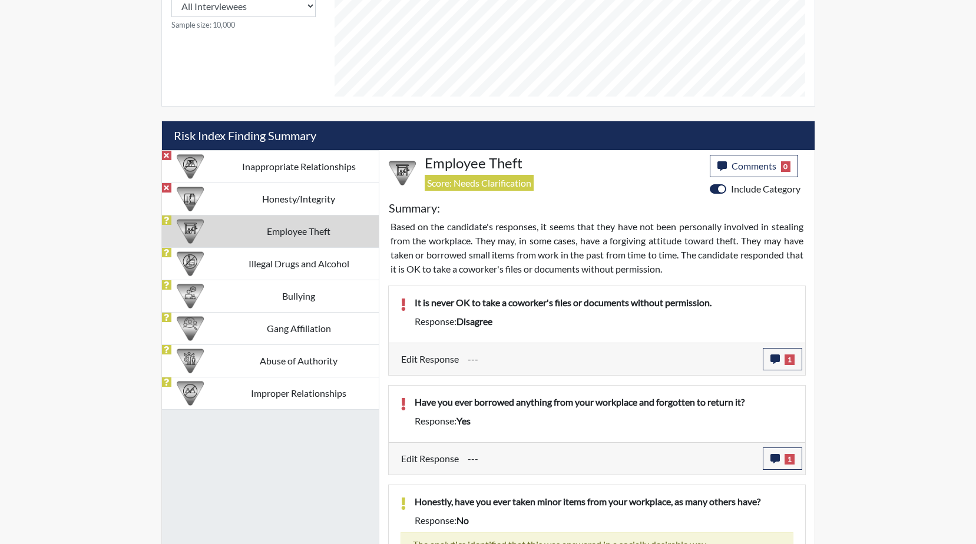
scroll to position [577, 0]
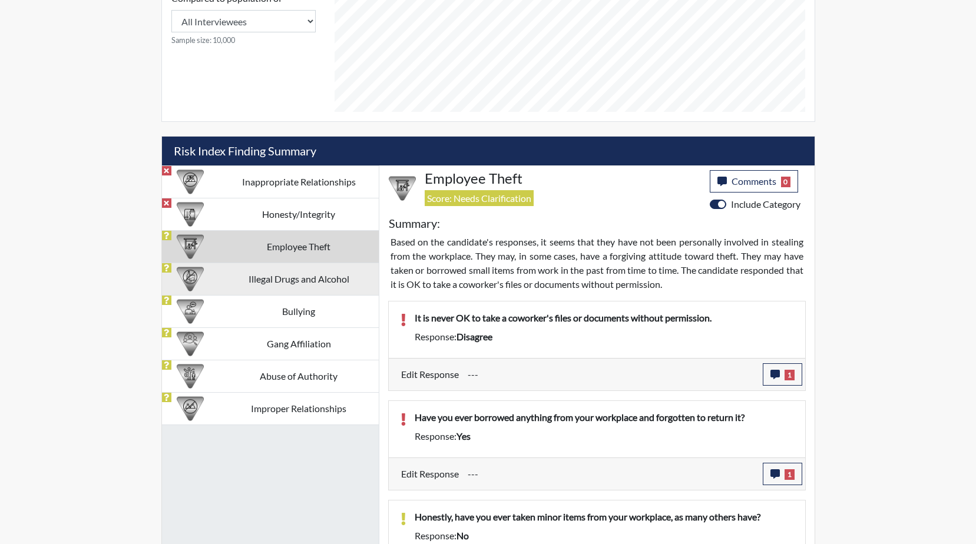
click at [284, 286] on td "Illegal Drugs and Alcohol" at bounding box center [299, 279] width 160 height 32
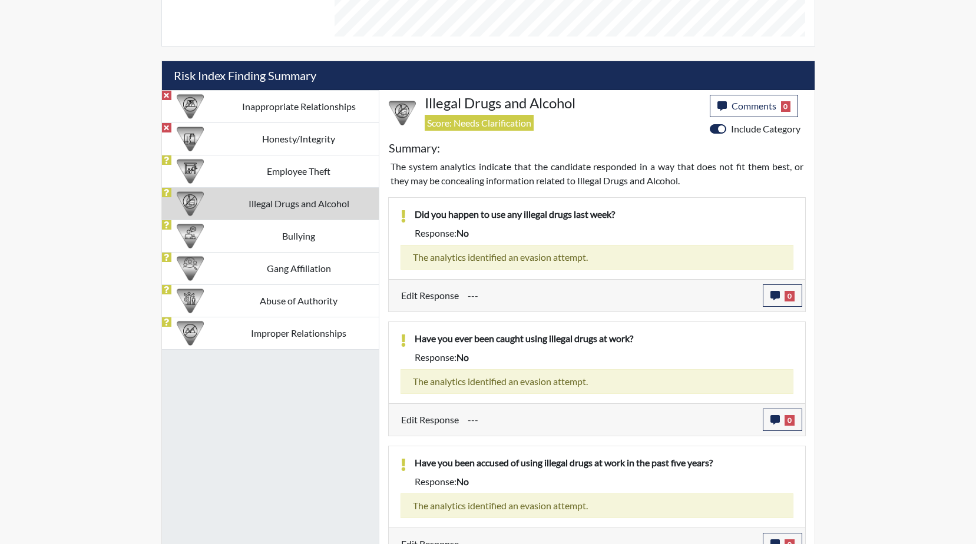
scroll to position [669, 0]
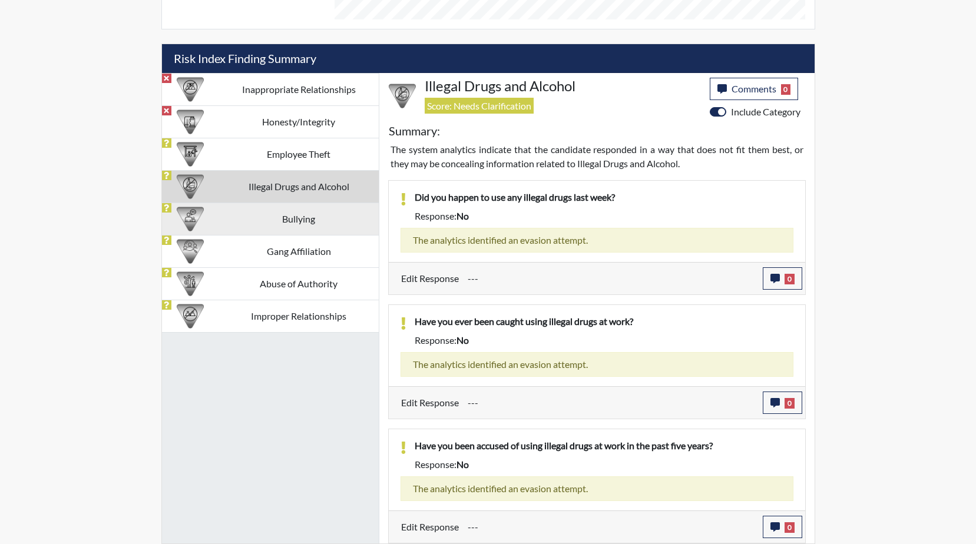
click at [305, 228] on td "Bullying" at bounding box center [299, 219] width 160 height 32
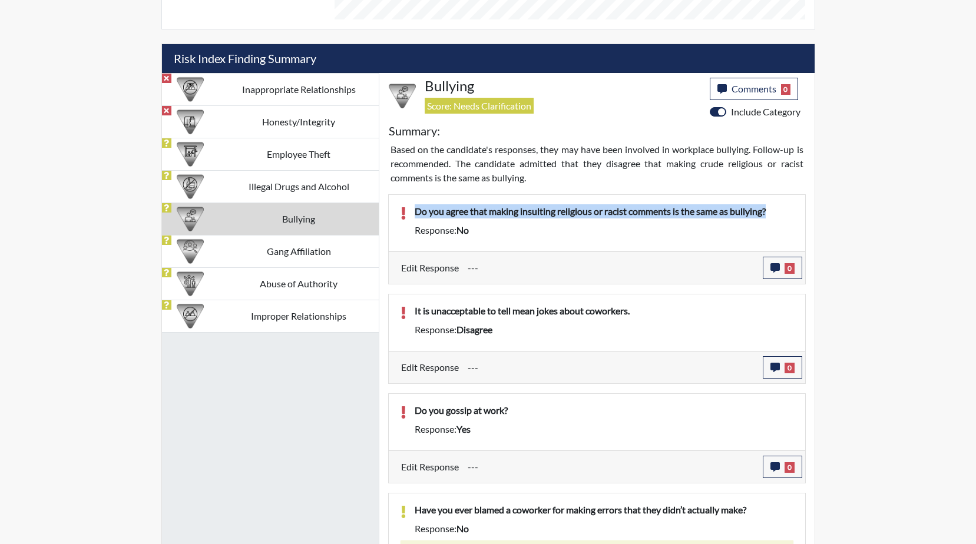
drag, startPoint x: 775, startPoint y: 209, endPoint x: 409, endPoint y: 212, distance: 366.5
click at [409, 212] on div "Do you agree that making insulting religious or racist comments is the same as …" at bounding box center [604, 213] width 397 height 19
drag, startPoint x: 409, startPoint y: 212, endPoint x: 533, endPoint y: 209, distance: 124.4
copy p "Do you agree that making insulting religious or racist comments is the same as …"
click at [774, 270] on icon "button" at bounding box center [775, 267] width 9 height 9
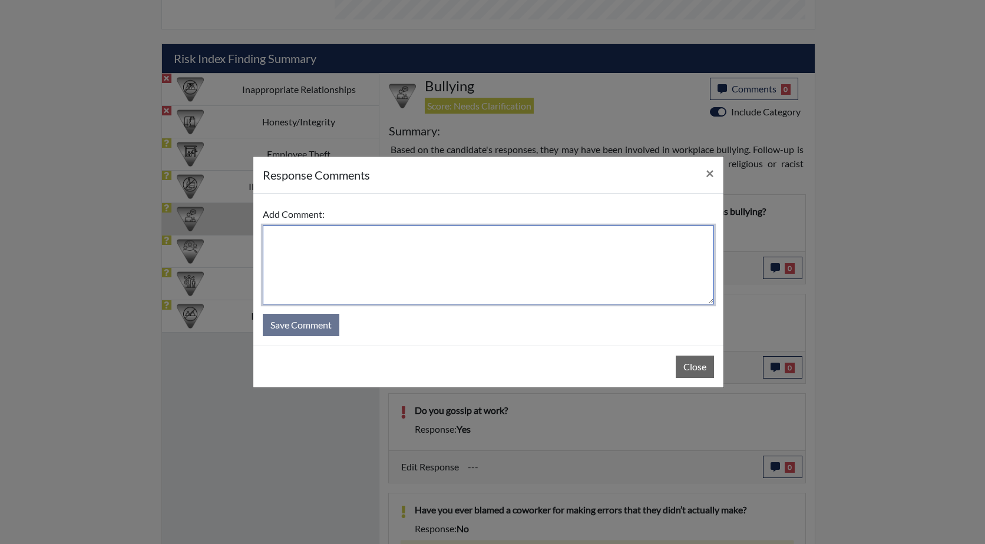
click at [293, 245] on textarea at bounding box center [488, 265] width 451 height 79
paste textarea "Do you agree that making insulting religious or racist comments is the same as …"
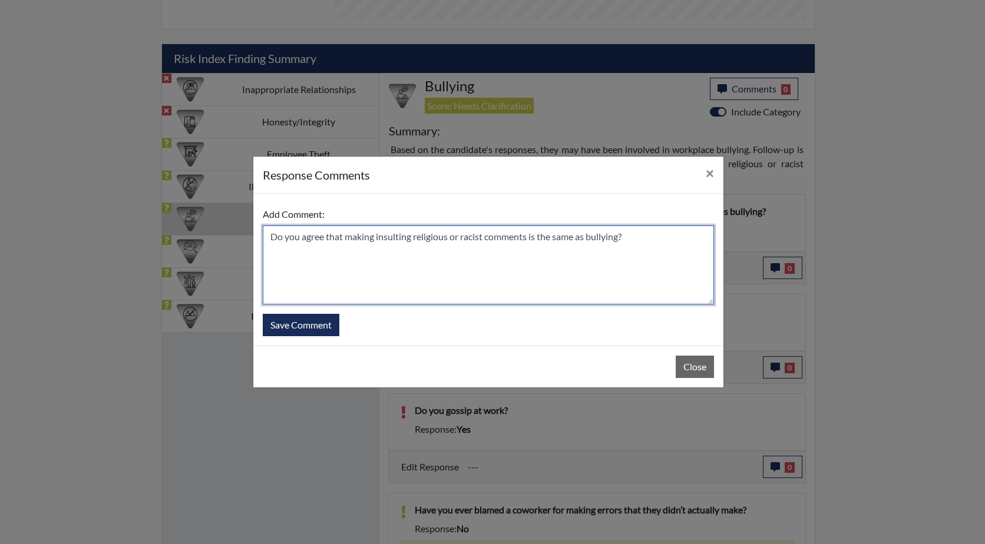
drag, startPoint x: 299, startPoint y: 237, endPoint x: 269, endPoint y: 237, distance: 30.0
click at [269, 237] on textarea "Do you agree that making insulting religious or racist comments is the same as …" at bounding box center [488, 265] width 451 height 79
type textarea "Yes he agrees that making insulting religious or racist comments is the same as…"
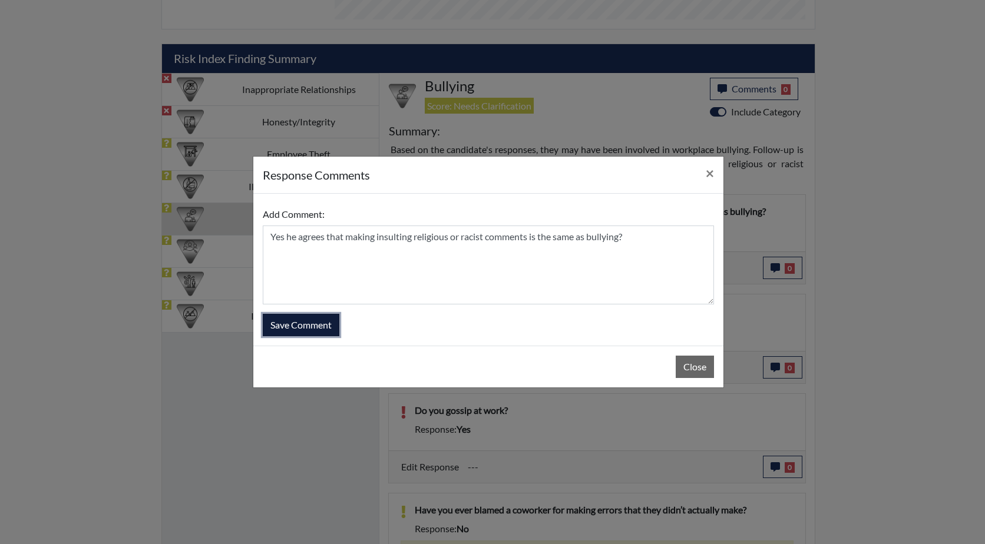
click at [306, 322] on button "Save Comment" at bounding box center [301, 325] width 77 height 22
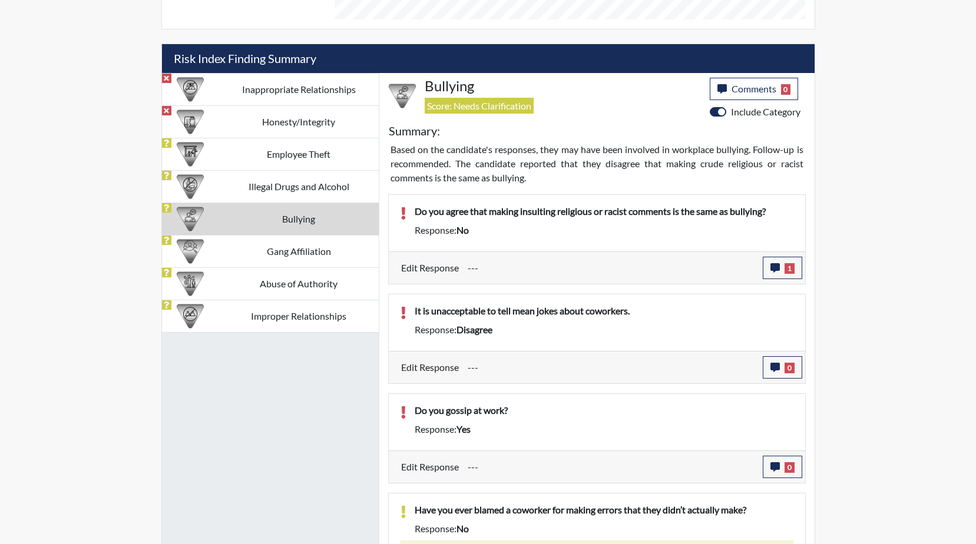
scroll to position [196, 490]
click at [549, 239] on div "Do you agree that making insulting religious or racist comments is the same as …" at bounding box center [604, 223] width 397 height 38
click at [772, 273] on button "1" at bounding box center [782, 268] width 39 height 22
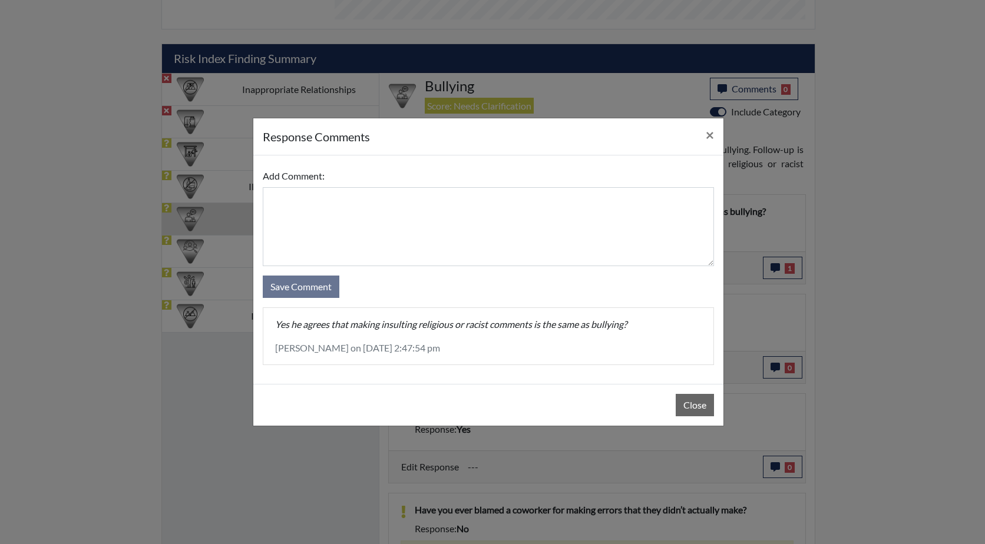
click at [473, 351] on p "[PERSON_NAME] on [DATE] 2:47:54 pm" at bounding box center [488, 348] width 427 height 14
click at [626, 329] on p "Yes he agrees that making insulting religious or racist comments is the same as…" at bounding box center [488, 325] width 427 height 14
click at [630, 324] on p "Yes he agrees that making insulting religious or racist comments is the same as…" at bounding box center [488, 325] width 427 height 14
click at [633, 323] on p "Yes he agrees that making insulting religious or racist comments is the same as…" at bounding box center [488, 325] width 427 height 14
click at [698, 405] on button "Close" at bounding box center [695, 405] width 38 height 22
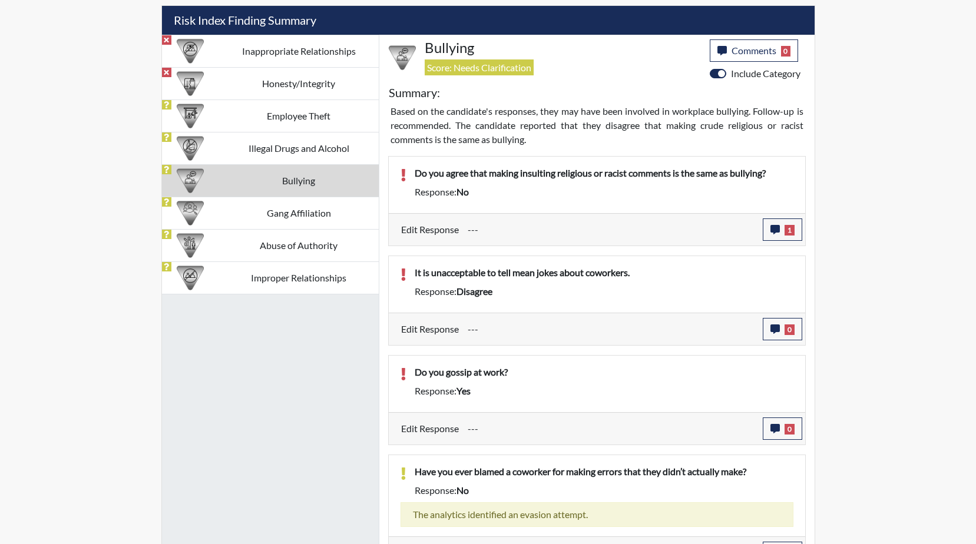
scroll to position [728, 0]
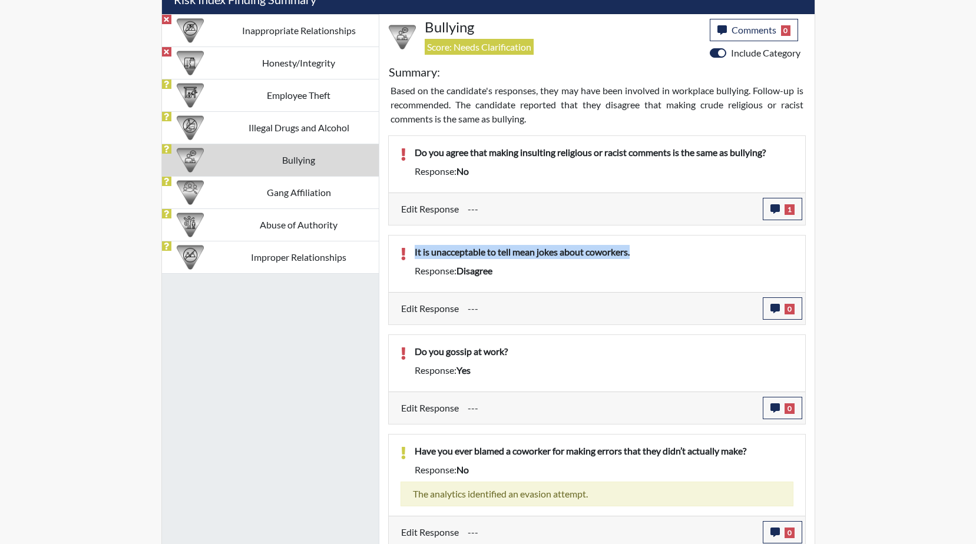
drag, startPoint x: 638, startPoint y: 250, endPoint x: 407, endPoint y: 252, distance: 231.6
click at [407, 252] on div "It is unacceptable to tell mean jokes about coworkers." at bounding box center [604, 254] width 397 height 19
drag, startPoint x: 407, startPoint y: 252, endPoint x: 473, endPoint y: 254, distance: 66.6
copy p "It is unacceptable to tell mean jokes about coworkers."
click at [778, 306] on icon "button" at bounding box center [775, 308] width 9 height 9
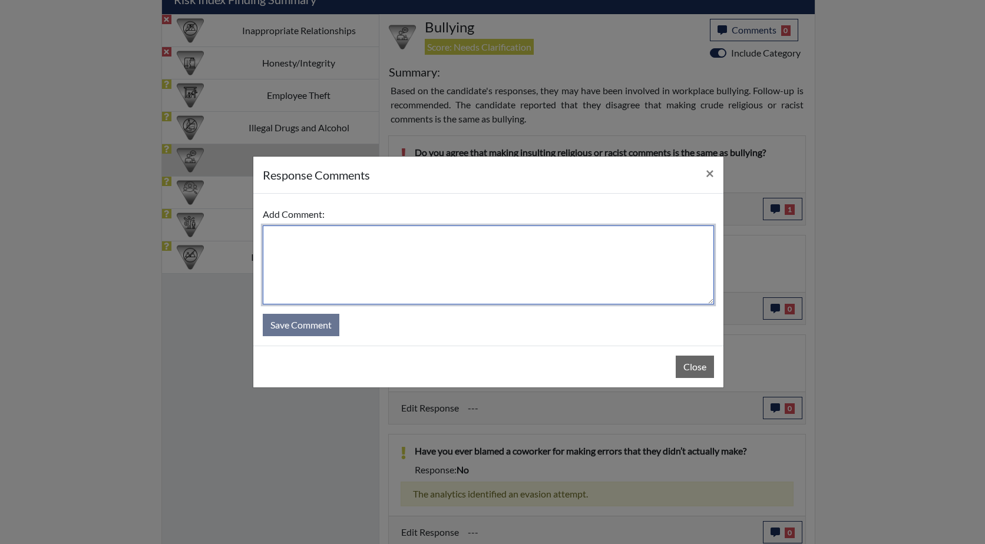
paste textarea "It is unacceptable to tell mean jokes about coworkers."
click at [269, 237] on textarea "It is unacceptable to tell mean jokes about coworkers." at bounding box center [488, 265] width 451 height 79
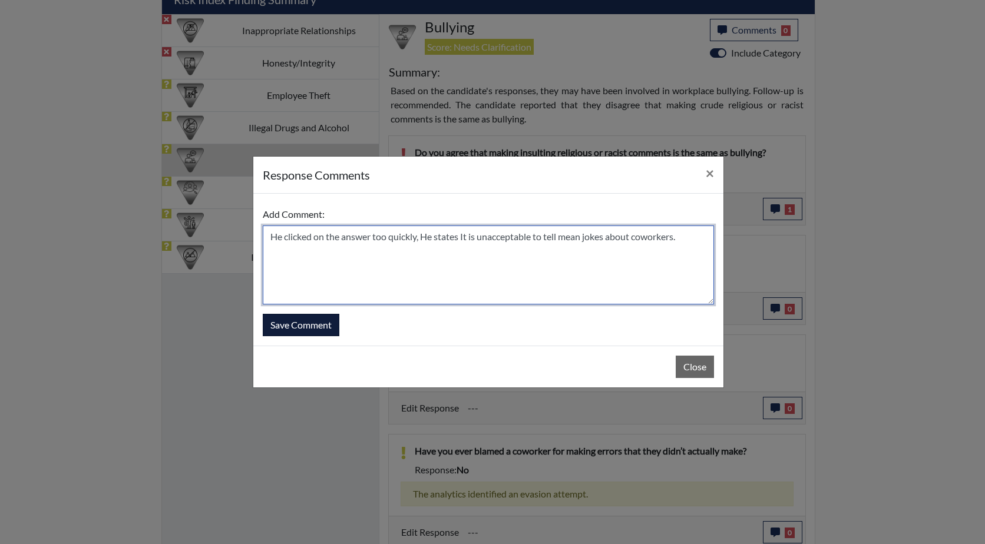
type textarea "He clicked on the answer too quickly, He states It is unacceptable to tell mean…"
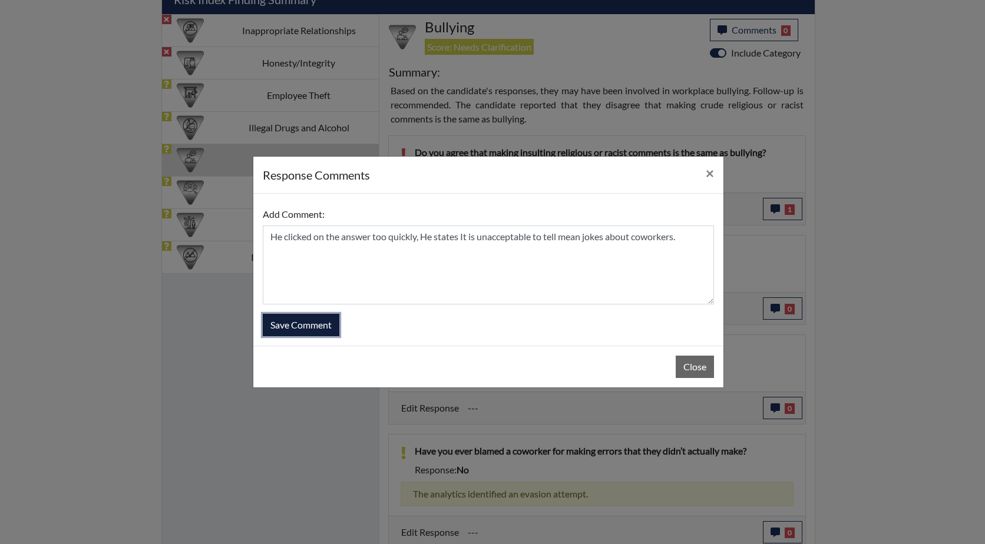
click at [303, 323] on button "Save Comment" at bounding box center [301, 325] width 77 height 22
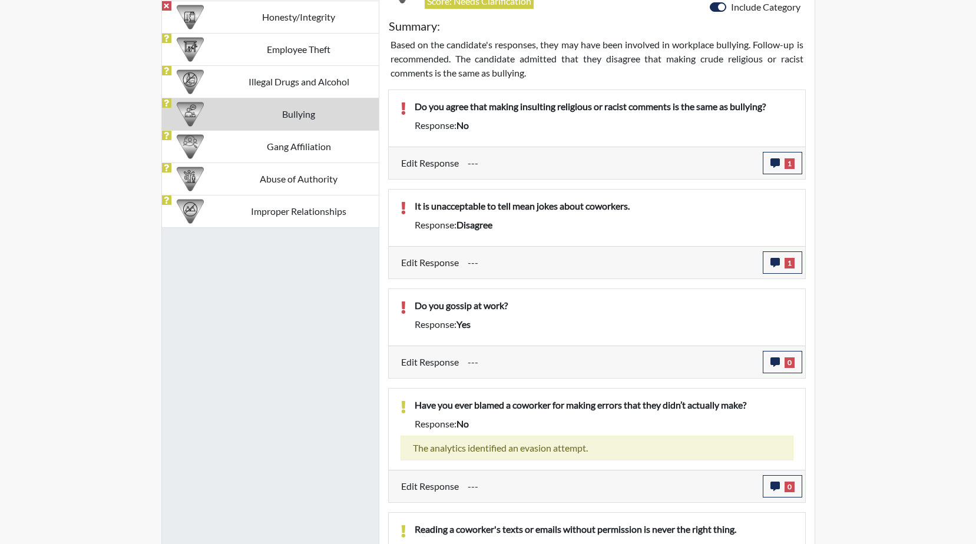
scroll to position [787, 0]
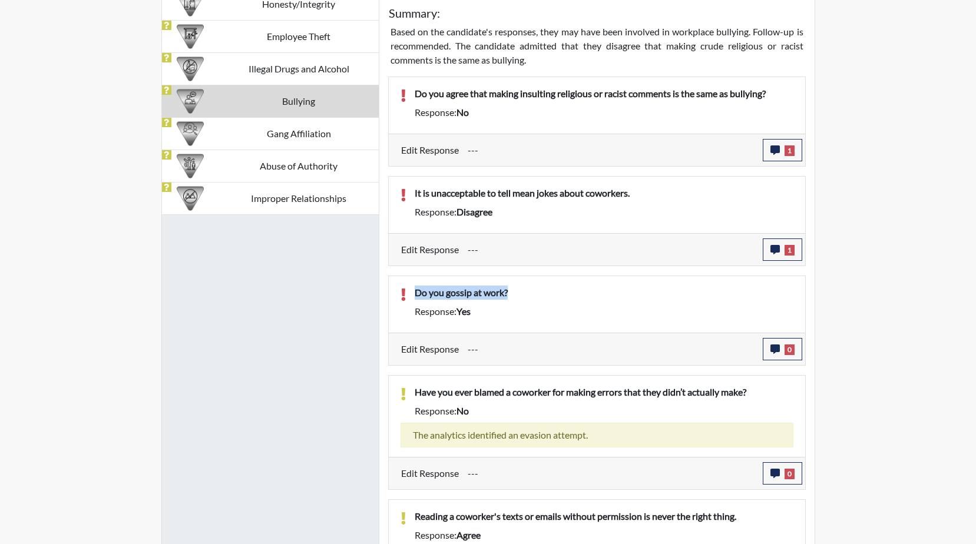
drag, startPoint x: 528, startPoint y: 294, endPoint x: 414, endPoint y: 297, distance: 113.8
click at [415, 297] on p "Do you gossip at work?" at bounding box center [604, 293] width 379 height 14
drag, startPoint x: 414, startPoint y: 297, endPoint x: 469, endPoint y: 295, distance: 54.8
copy p "Do you gossip at work?"
click at [774, 355] on button "0" at bounding box center [782, 349] width 39 height 22
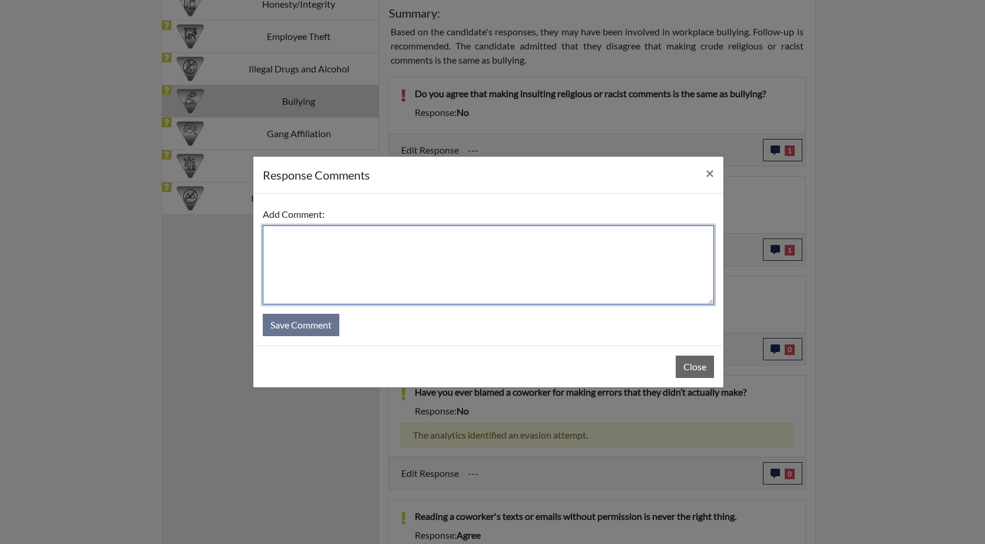
paste textarea "Do you gossip at work?"
drag, startPoint x: 300, startPoint y: 239, endPoint x: 261, endPoint y: 235, distance: 39.6
click at [261, 235] on div "Add Comment: Do you gossip at work? Save Comment" at bounding box center [488, 270] width 470 height 152
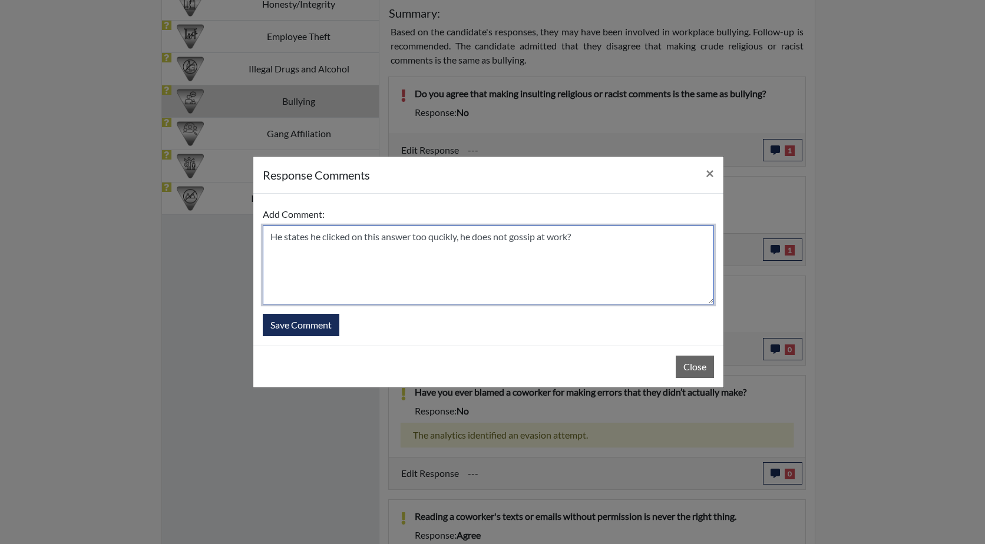
click at [578, 236] on textarea "He states he clicked on this answer too qucikly, he does not gossip at work?" at bounding box center [488, 265] width 451 height 79
type textarea "He states he clicked on this answer too quickly, he does not gossip at work"
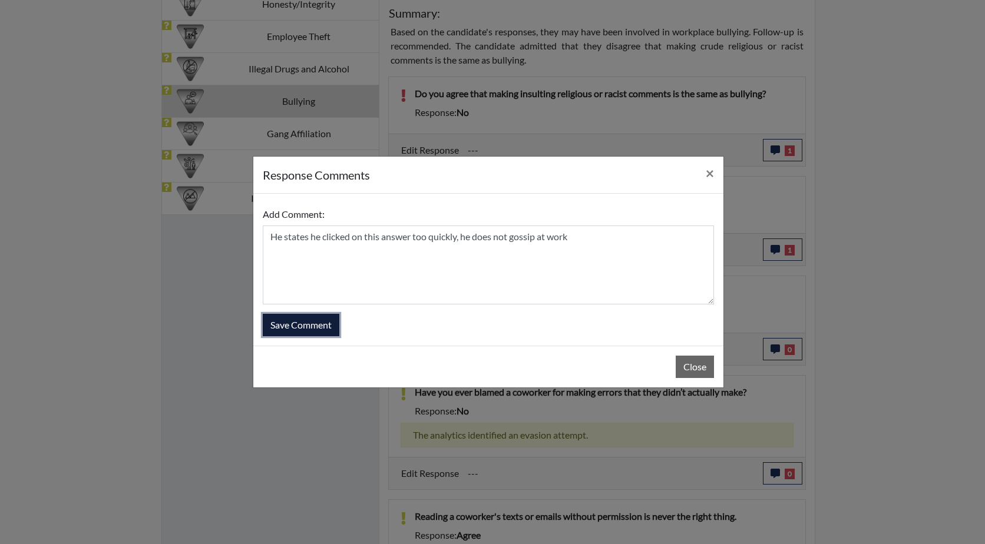
click at [305, 320] on button "Save Comment" at bounding box center [301, 325] width 77 height 22
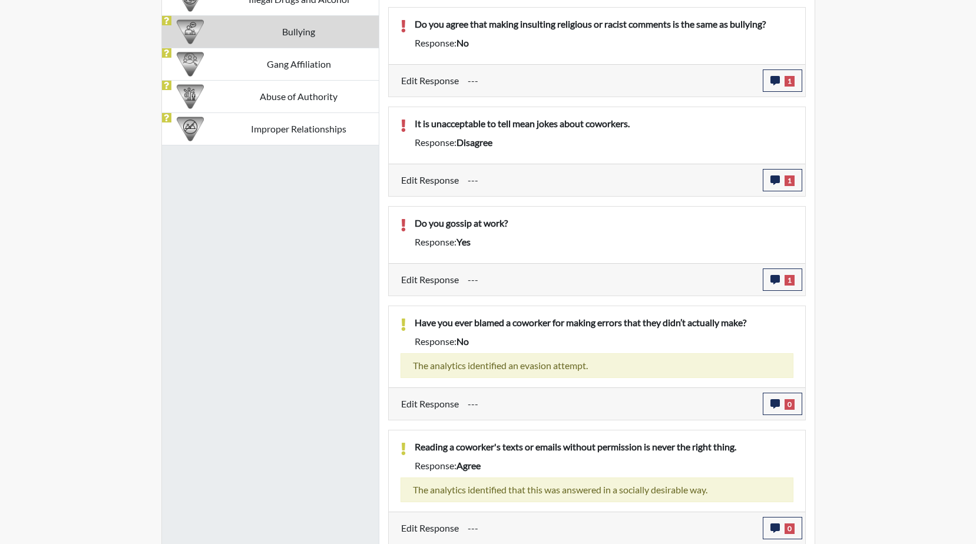
scroll to position [858, 0]
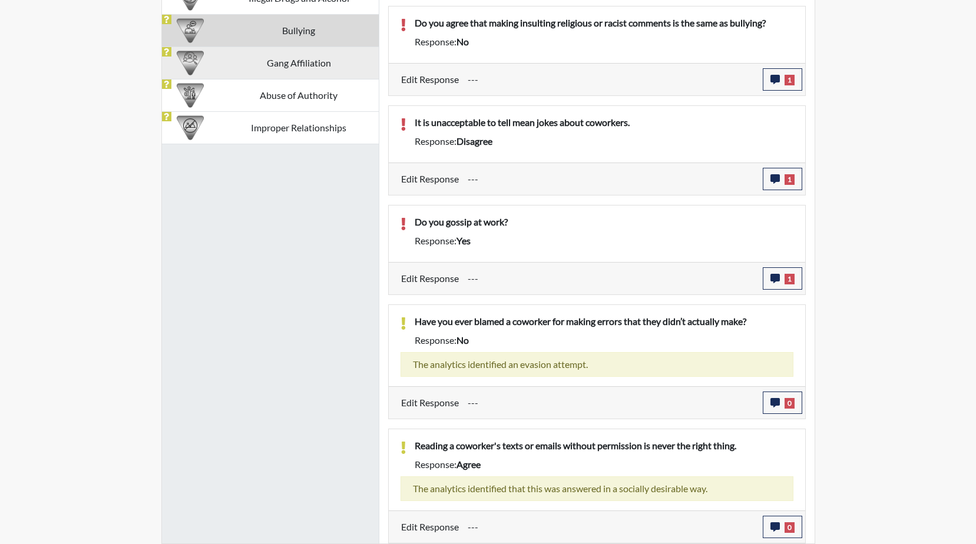
click at [296, 67] on td "Gang Affiliation" at bounding box center [299, 63] width 160 height 32
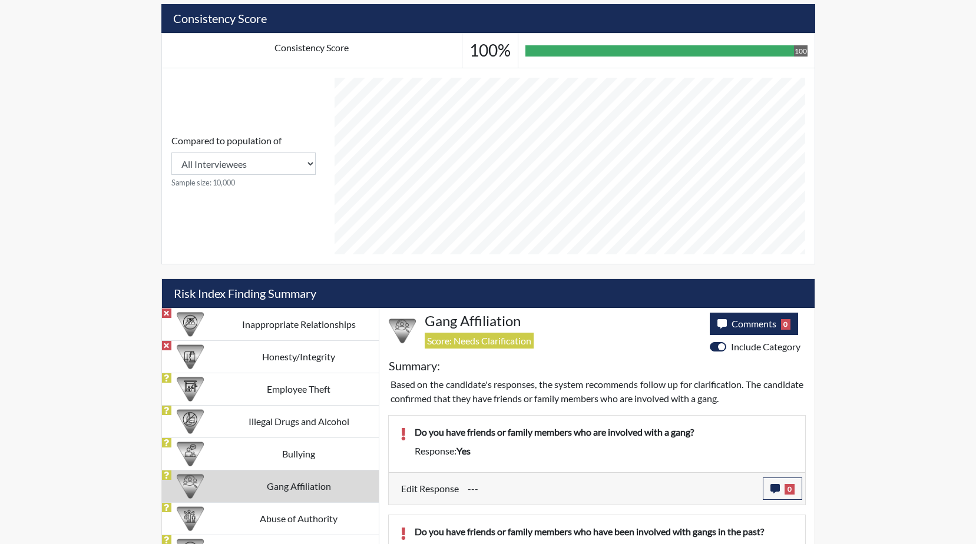
scroll to position [496, 0]
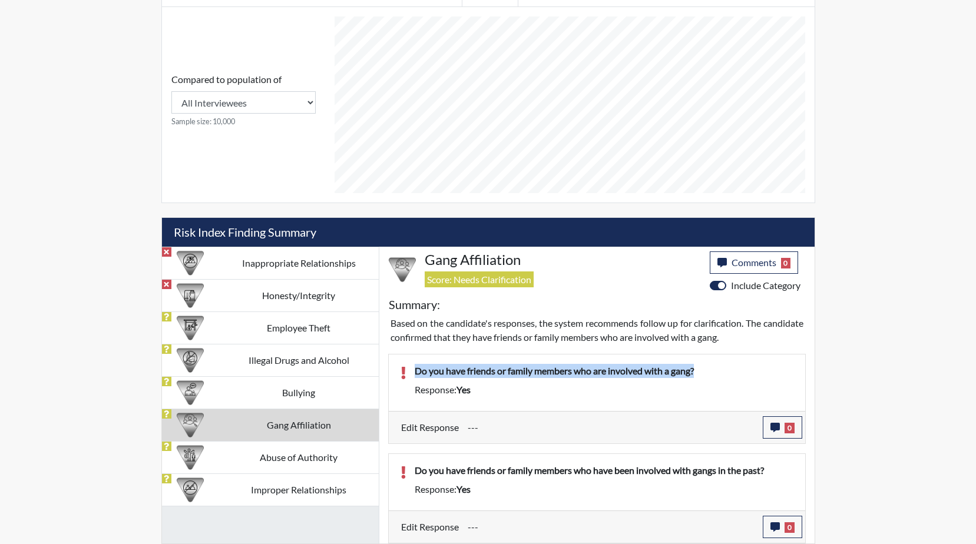
drag, startPoint x: 709, startPoint y: 368, endPoint x: 393, endPoint y: 371, distance: 315.8
click at [393, 371] on div "Do you have friends or family members who are involved with a gang? Response: y…" at bounding box center [597, 383] width 411 height 38
drag, startPoint x: 393, startPoint y: 371, endPoint x: 477, endPoint y: 376, distance: 84.4
click at [781, 427] on button "0" at bounding box center [782, 428] width 39 height 22
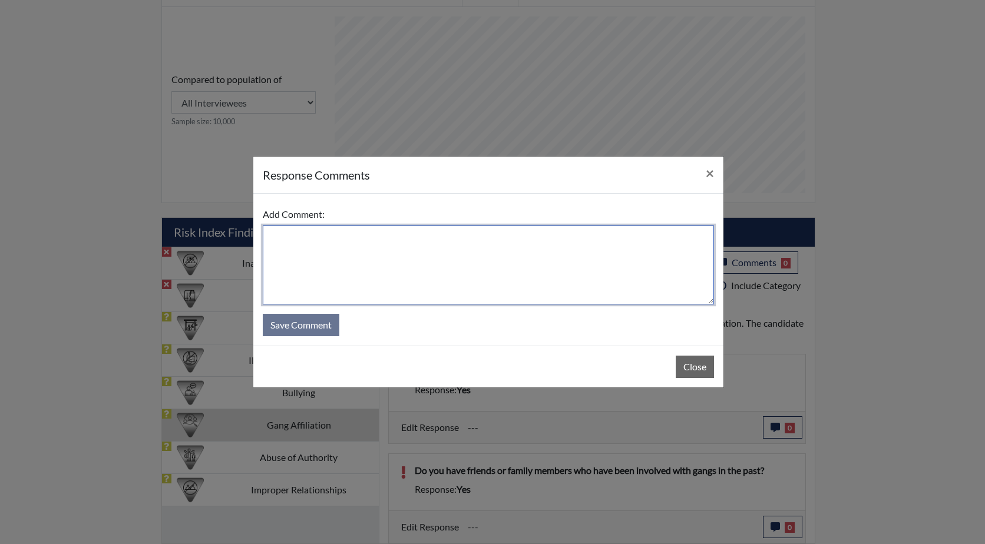
paste textarea "Do you have friends or family members who are involved with a gang?"
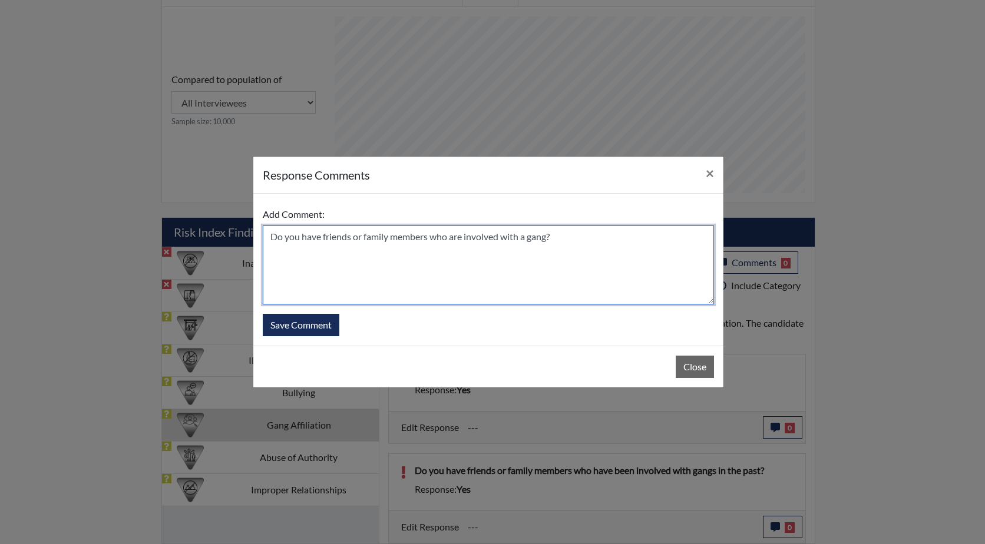
drag, startPoint x: 322, startPoint y: 237, endPoint x: 266, endPoint y: 238, distance: 55.4
click at [266, 238] on textarea "Do you have friends or family members who are involved with a gang?" at bounding box center [488, 265] width 451 height 79
click at [550, 236] on textarea "Yes he has friends or family members who are involved with a gang?" at bounding box center [488, 265] width 451 height 79
type textarea "Y"
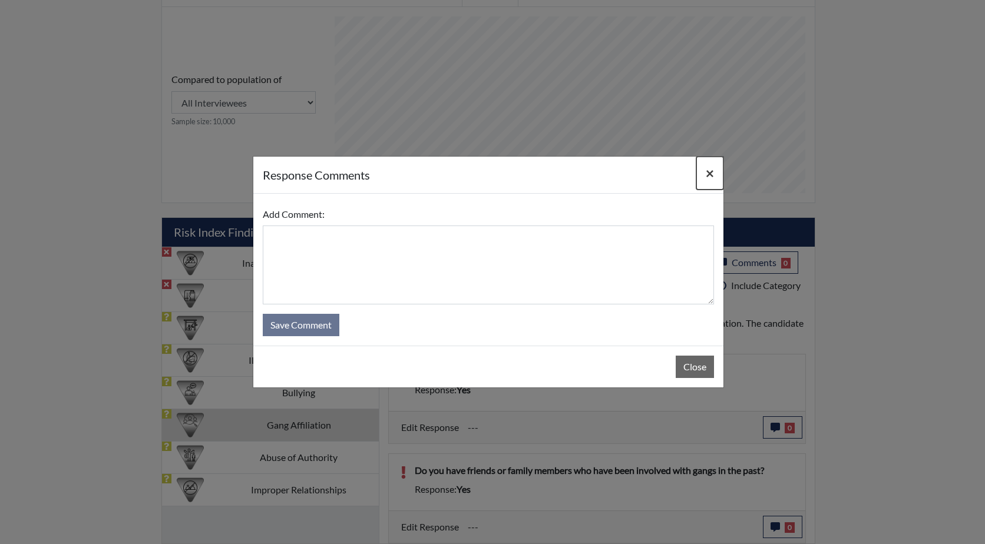
click at [705, 171] on button "×" at bounding box center [709, 173] width 27 height 33
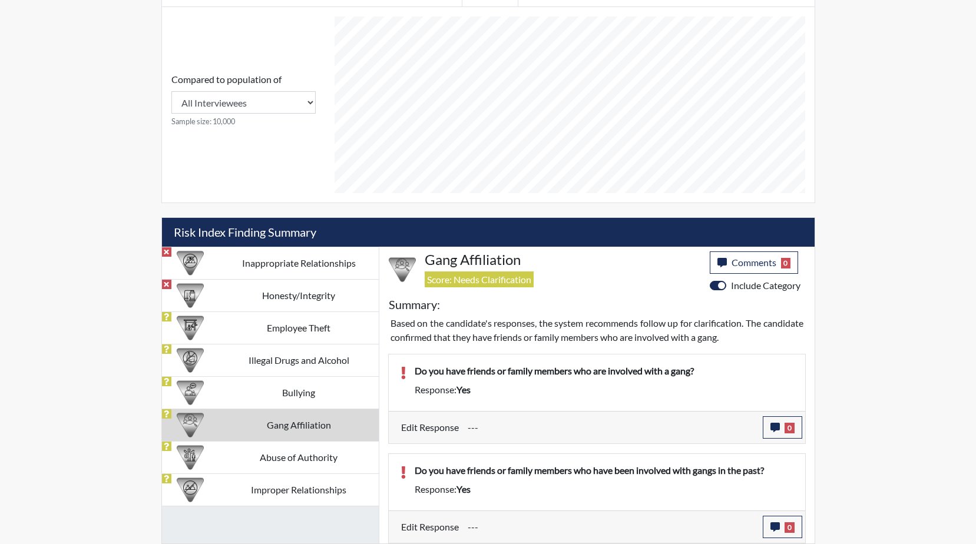
click at [578, 494] on div "Response: yes" at bounding box center [604, 490] width 397 height 14
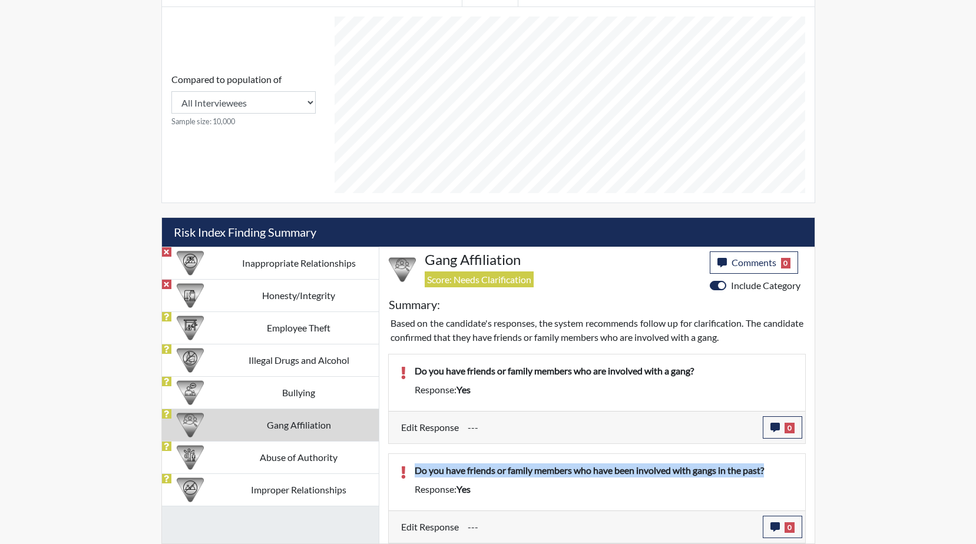
drag, startPoint x: 742, startPoint y: 473, endPoint x: 389, endPoint y: 474, distance: 353.5
click at [389, 474] on div "Do you have friends or family members who have been involved with gangs in the …" at bounding box center [597, 482] width 417 height 57
drag, startPoint x: 389, startPoint y: 474, endPoint x: 504, endPoint y: 473, distance: 115.5
click at [779, 523] on icon "button" at bounding box center [775, 527] width 9 height 9
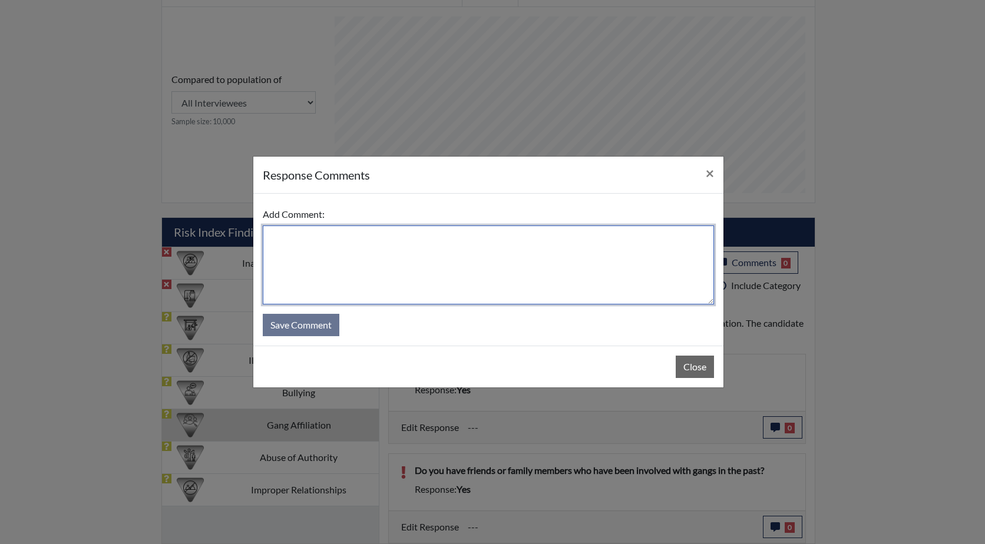
paste textarea "Do you have friends or family members who have been involved with gangs in the …"
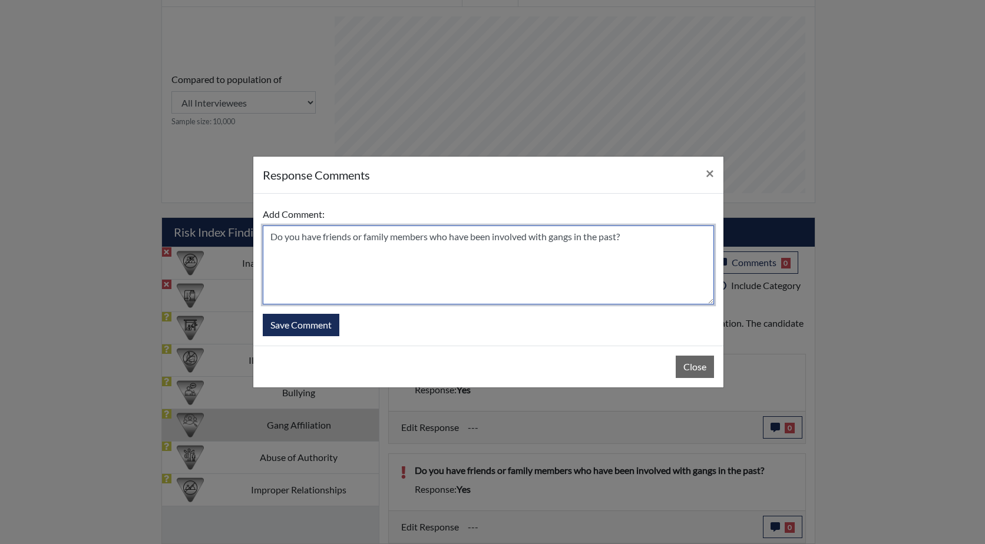
click at [626, 237] on textarea "Do you have friends or family members who have been involved with gangs in the …" at bounding box center [488, 265] width 451 height 79
drag, startPoint x: 302, startPoint y: 237, endPoint x: 267, endPoint y: 239, distance: 34.2
click at [267, 239] on textarea "Do you have friends or family members who have been involved with gangs in the …" at bounding box center [488, 265] width 451 height 79
click at [366, 236] on textarea "He does have friends or family members who have been involved with gangs in the…" at bounding box center [488, 265] width 451 height 79
click at [627, 239] on textarea "He does have friends or family members who have been involved with gangs in the…" at bounding box center [488, 265] width 451 height 79
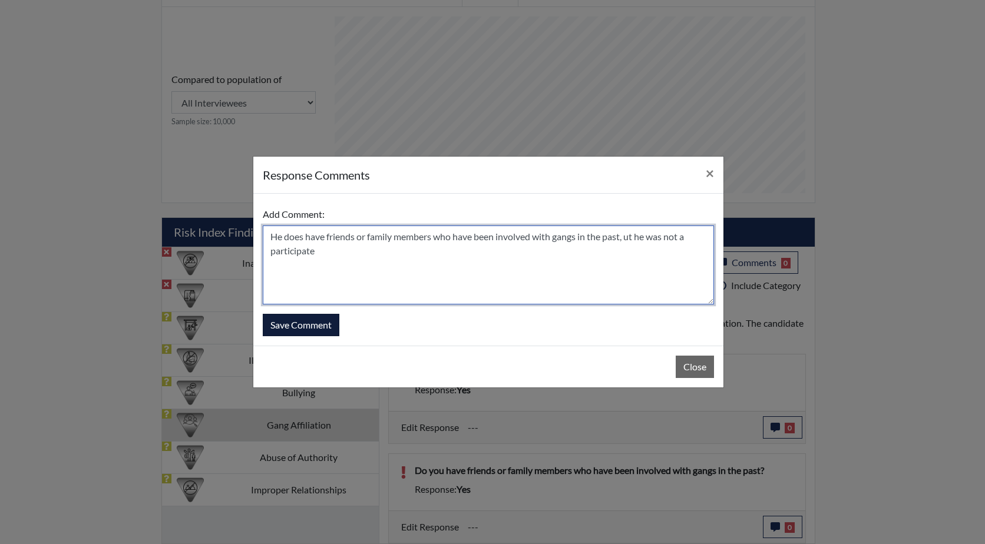
type textarea "He does have friends or family members who have been involved with gangs in the…"
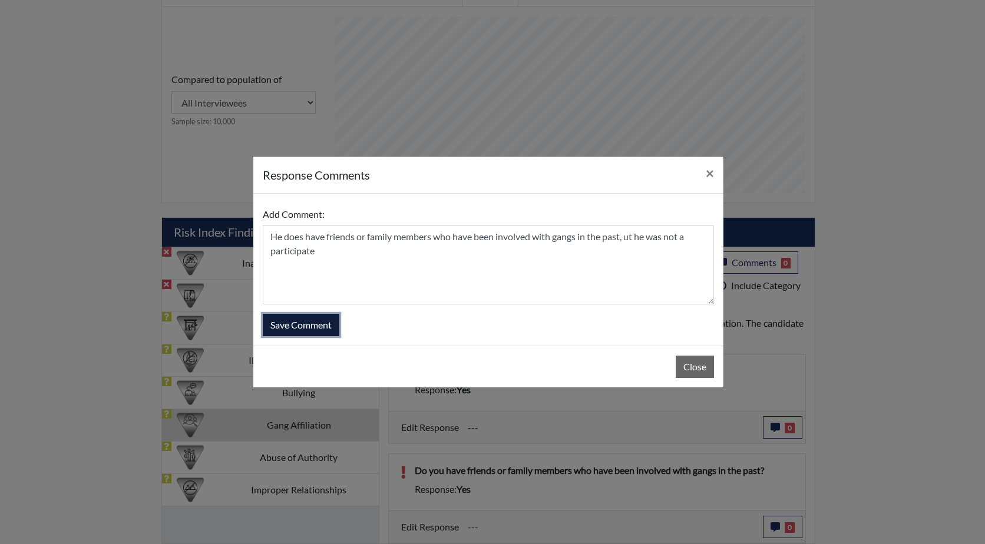
click at [306, 322] on button "Save Comment" at bounding box center [301, 325] width 77 height 22
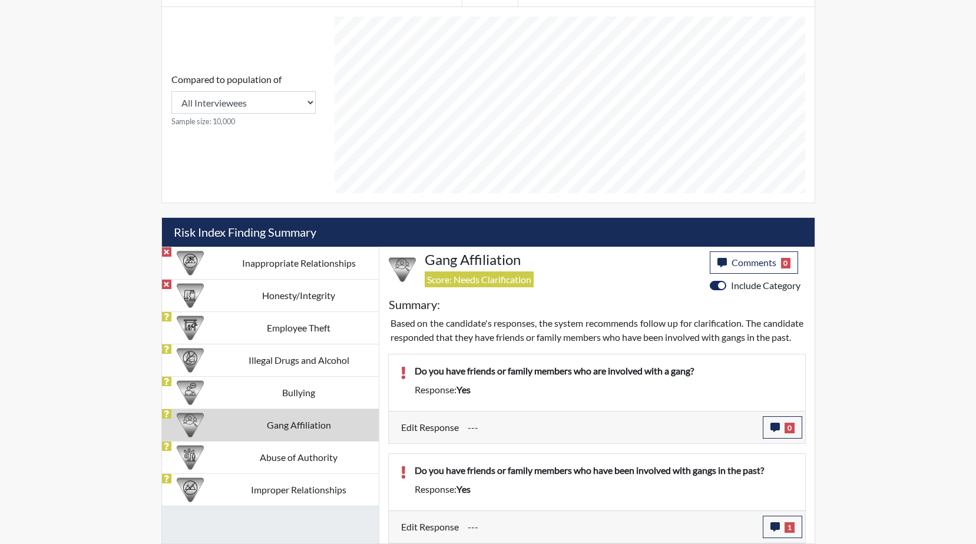
scroll to position [510, 0]
drag, startPoint x: 706, startPoint y: 369, endPoint x: 411, endPoint y: 368, distance: 295.8
click at [411, 368] on div "Do you have friends or family members who are involved with a gang?" at bounding box center [604, 373] width 397 height 19
drag, startPoint x: 411, startPoint y: 368, endPoint x: 474, endPoint y: 369, distance: 63.7
drag, startPoint x: 474, startPoint y: 369, endPoint x: 392, endPoint y: 397, distance: 86.3
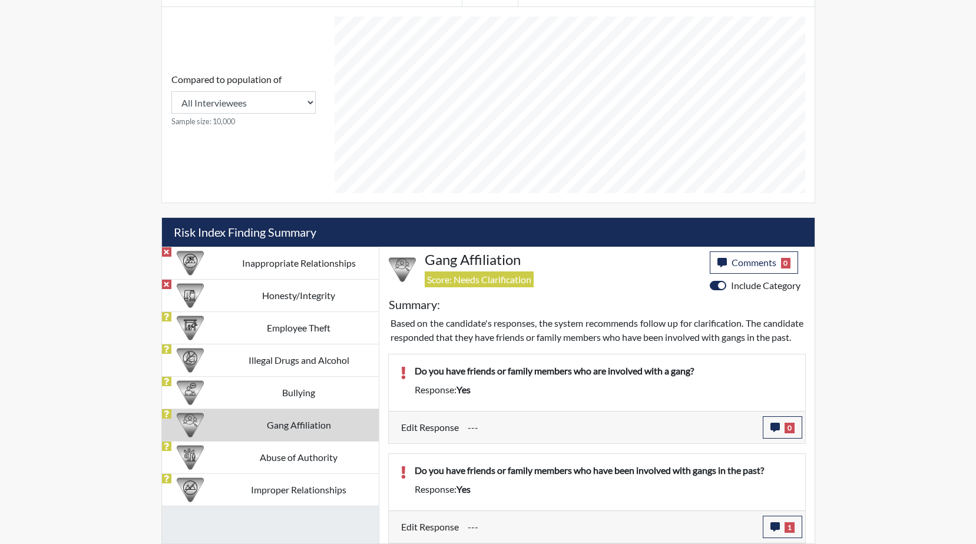
click at [392, 397] on div "Do you have friends or family members who are involved with a gang? Response: y…" at bounding box center [597, 383] width 411 height 38
click at [282, 442] on td "Abuse of Authority" at bounding box center [299, 457] width 160 height 32
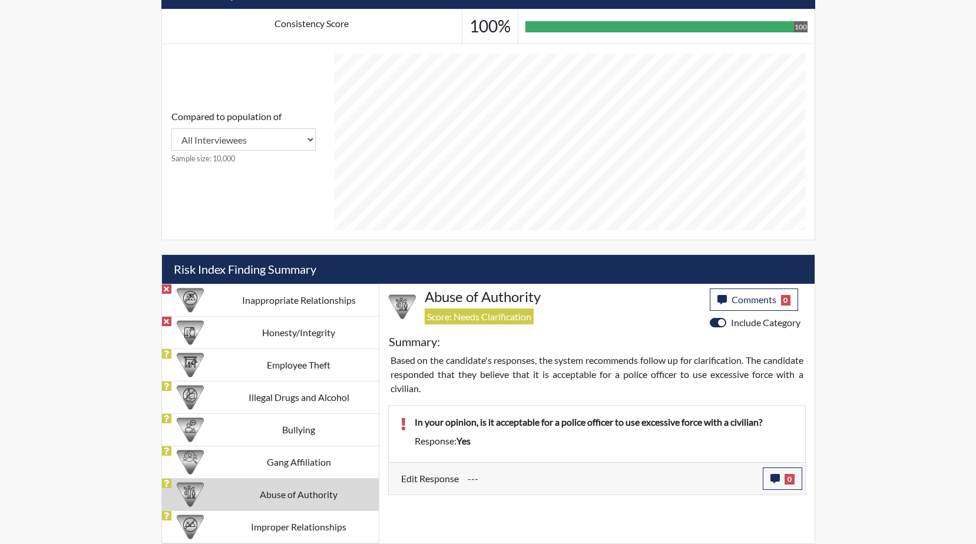
scroll to position [458, 0]
drag, startPoint x: 781, startPoint y: 418, endPoint x: 412, endPoint y: 431, distance: 368.5
click at [412, 431] on div "In your opinion, is it acceptable for a police officer to use excessive force w…" at bounding box center [604, 424] width 397 height 19
drag, startPoint x: 412, startPoint y: 431, endPoint x: 513, endPoint y: 422, distance: 101.2
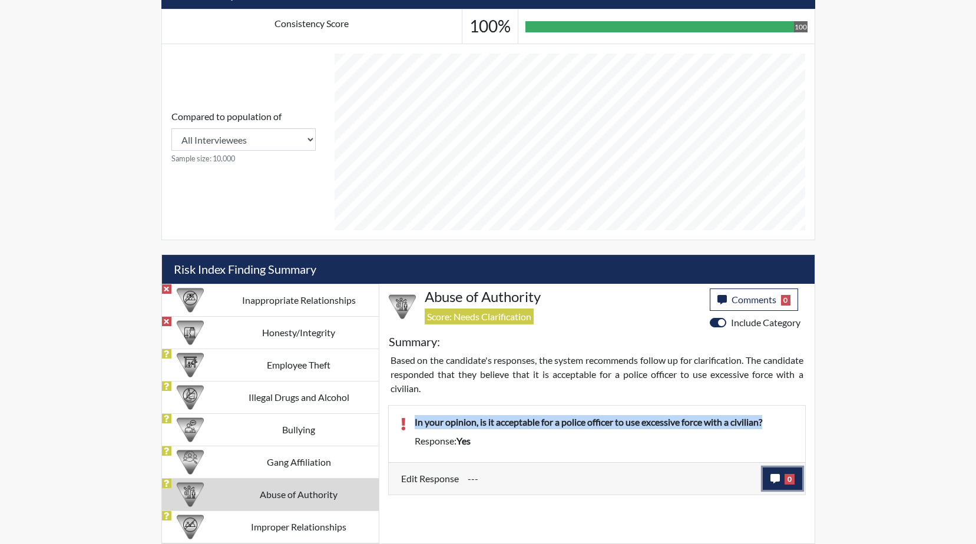
click at [783, 479] on button "0" at bounding box center [782, 479] width 39 height 22
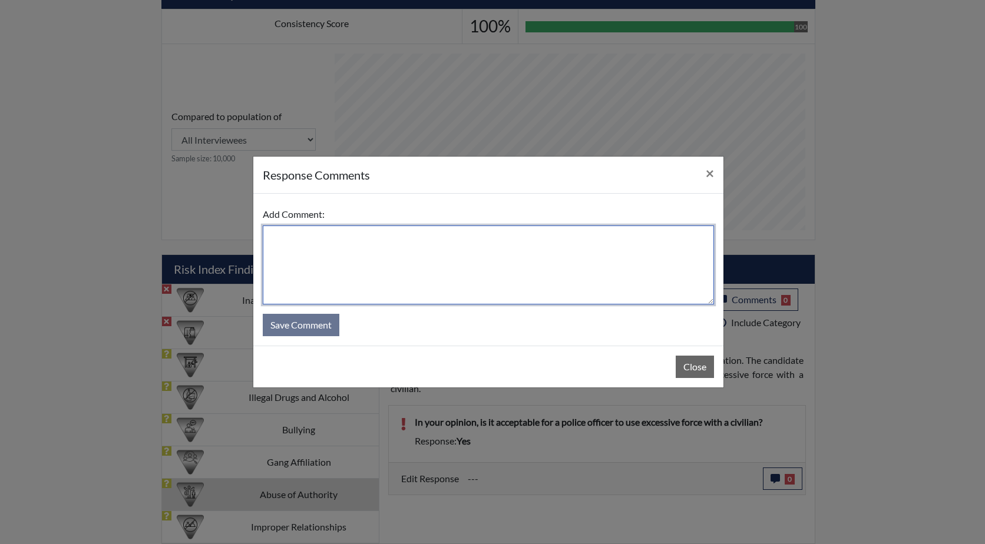
paste textarea "In your opinion, is it acceptable for a police officer to use excessive force w…"
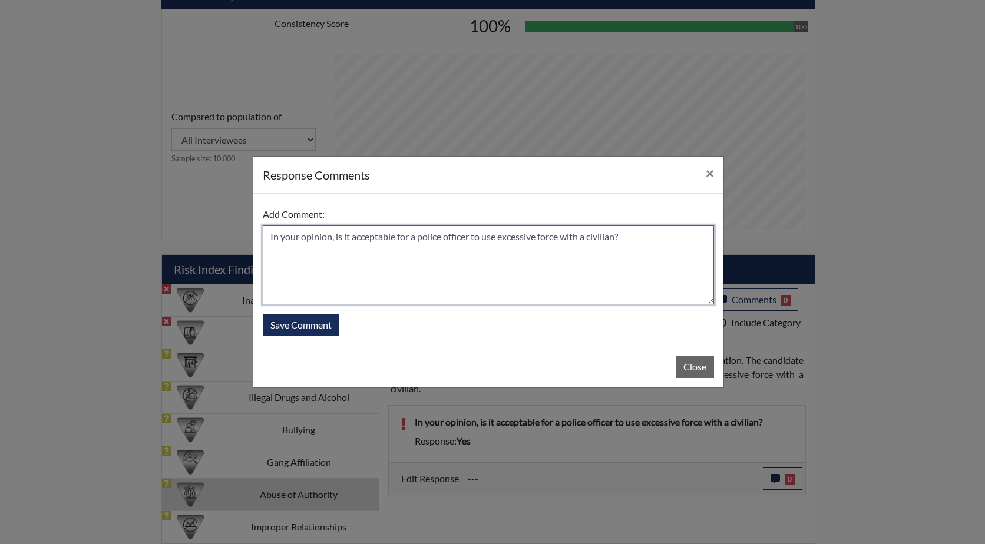
drag, startPoint x: 335, startPoint y: 240, endPoint x: 260, endPoint y: 237, distance: 75.5
click at [260, 237] on div "Add Comment: In your opinion, is it acceptable for a police officer to use exce…" at bounding box center [488, 270] width 470 height 152
click at [463, 239] on textarea "He read this question too qucikly , he states is it acceptable for a police off…" at bounding box center [488, 265] width 451 height 79
type textarea "He read this question too qucikly , he states is it NOT acceptable for a police…"
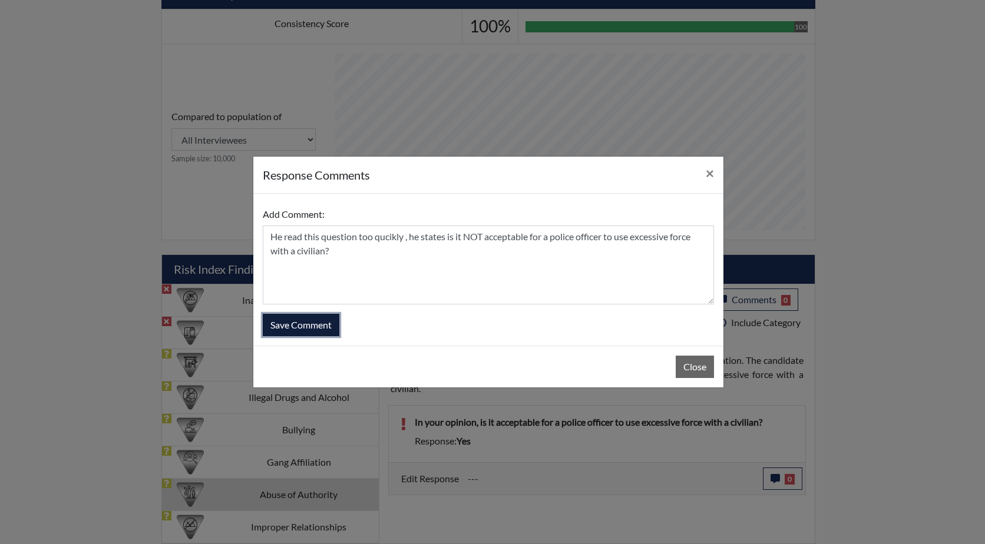
click at [308, 325] on button "Save Comment" at bounding box center [301, 325] width 77 height 22
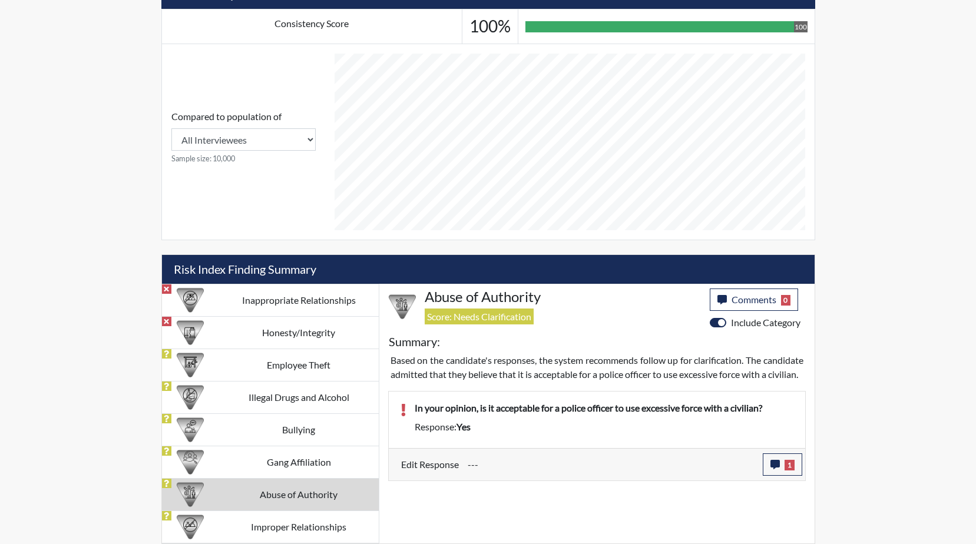
scroll to position [196, 490]
click at [289, 524] on td "Improper Relationships" at bounding box center [299, 527] width 160 height 32
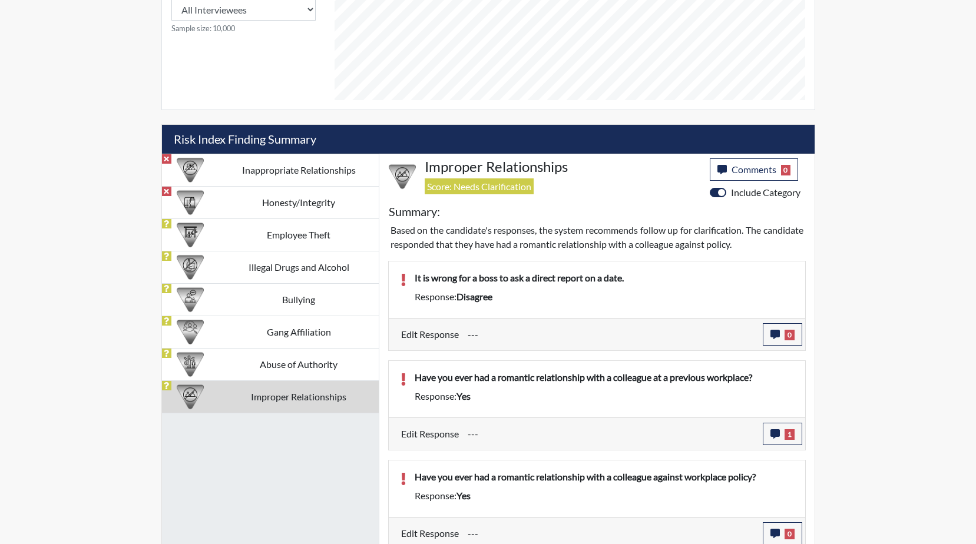
scroll to position [595, 0]
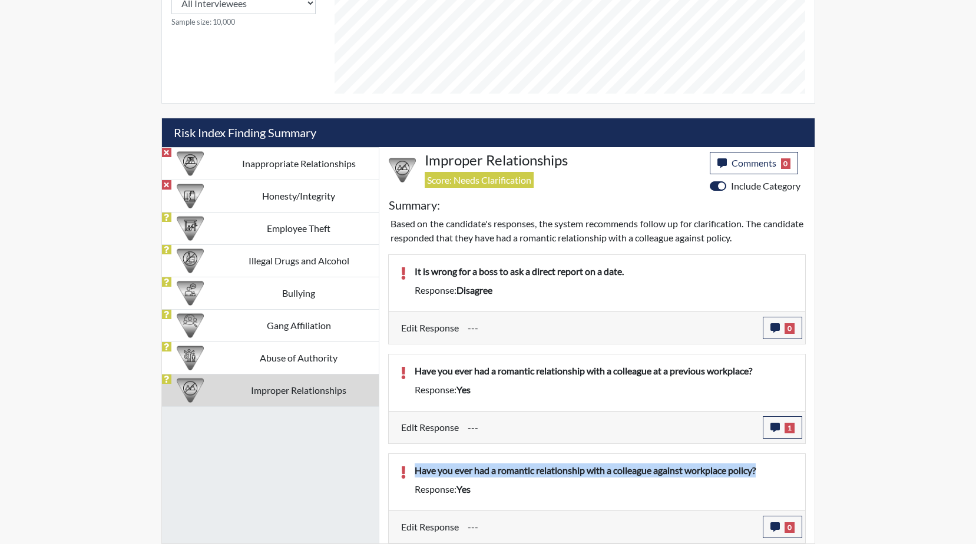
drag, startPoint x: 771, startPoint y: 470, endPoint x: 412, endPoint y: 472, distance: 358.8
click at [412, 472] on div "Have you ever had a romantic relationship with a colleague against workplace po…" at bounding box center [604, 473] width 397 height 19
drag, startPoint x: 412, startPoint y: 472, endPoint x: 520, endPoint y: 469, distance: 108.5
click at [775, 527] on icon "button" at bounding box center [775, 527] width 9 height 9
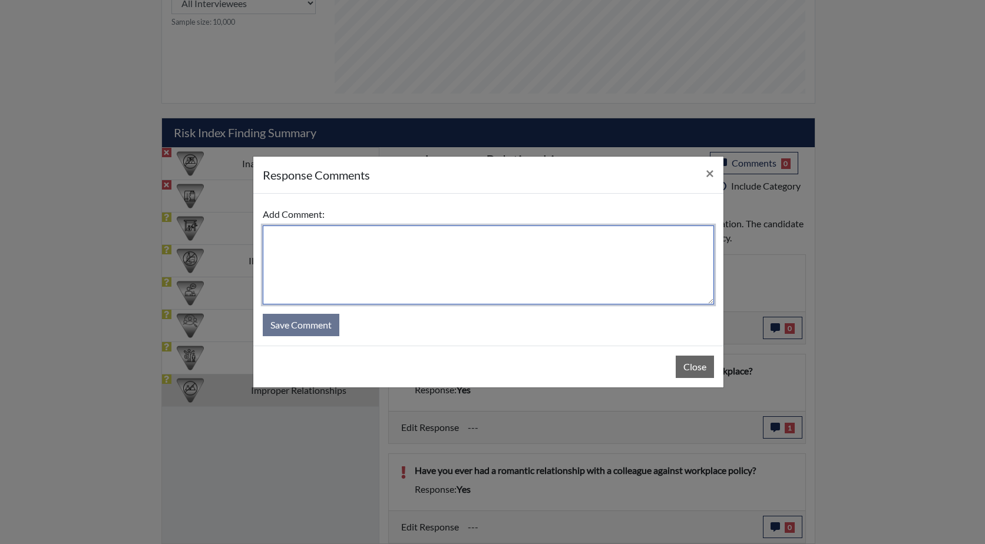
paste textarea "Have you ever had a romantic relationship with a colleague against workplace po…"
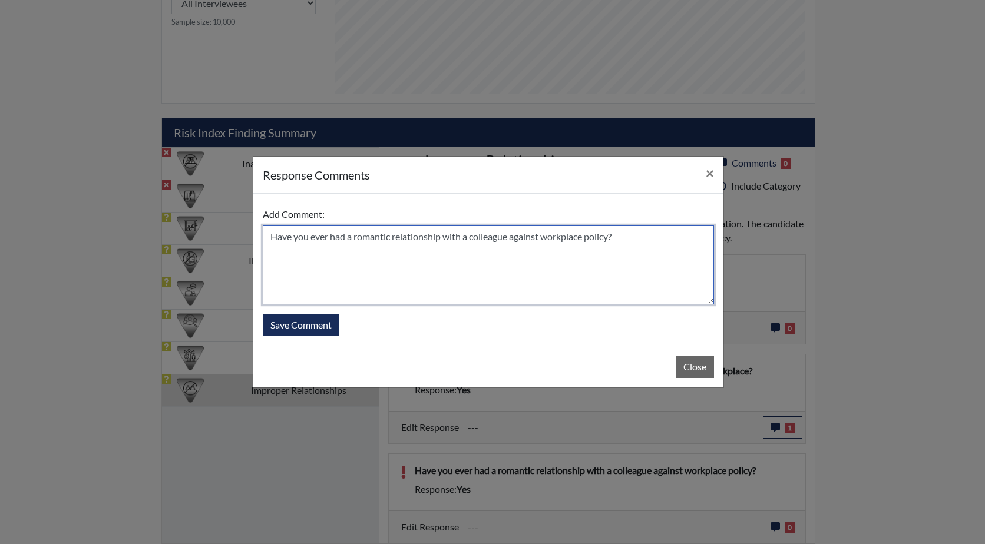
drag, startPoint x: 329, startPoint y: 237, endPoint x: 265, endPoint y: 237, distance: 64.2
click at [265, 237] on textarea "Have you ever had a romantic relationship with a colleague against workplace po…" at bounding box center [488, 265] width 451 height 79
type textarea "he never had a romantic relationship with a colleague against workplace policy"
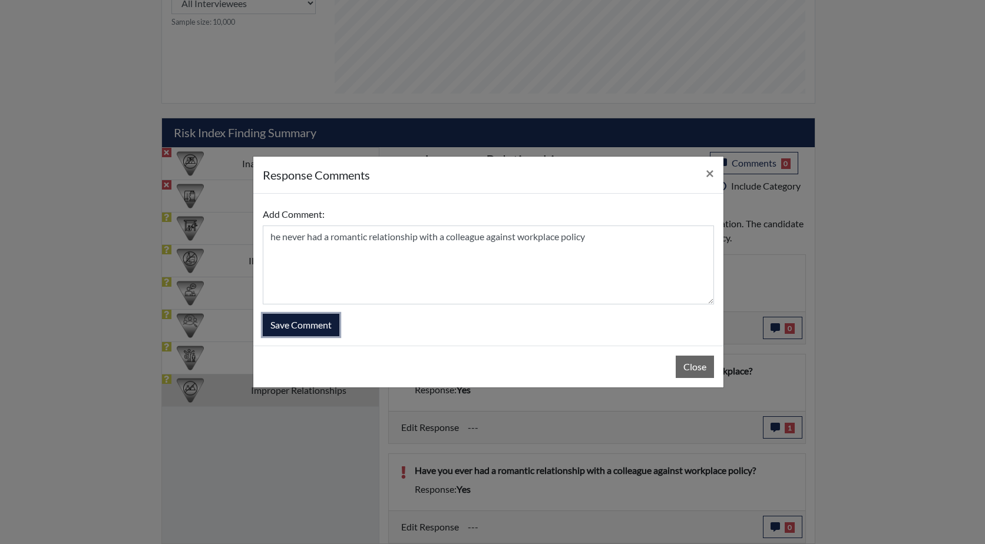
click at [309, 323] on button "Save Comment" at bounding box center [301, 325] width 77 height 22
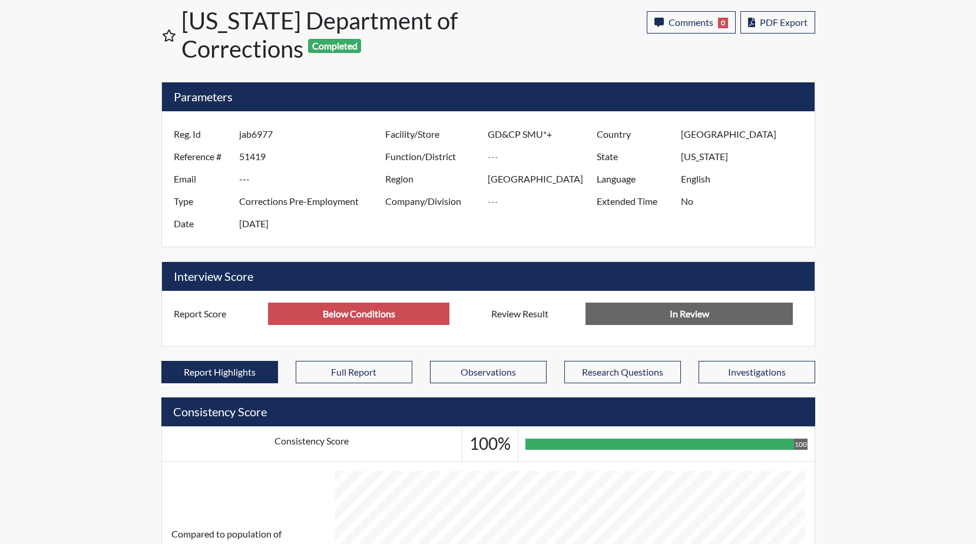
scroll to position [0, 0]
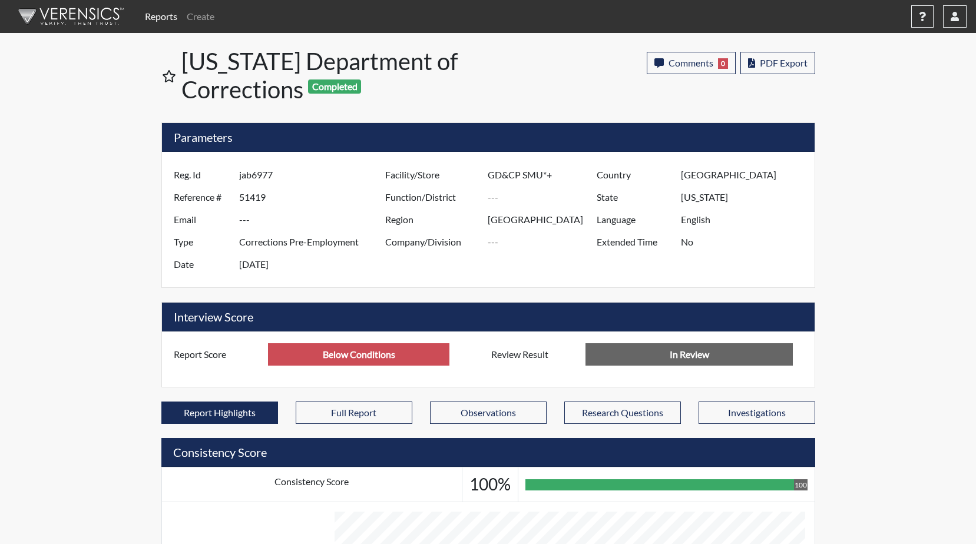
drag, startPoint x: 282, startPoint y: 173, endPoint x: 231, endPoint y: 174, distance: 50.7
click at [231, 174] on div "Reg. Id jab6977" at bounding box center [276, 175] width 223 height 22
drag, startPoint x: 231, startPoint y: 174, endPoint x: 265, endPoint y: 174, distance: 34.2
